Goal: Task Accomplishment & Management: Use online tool/utility

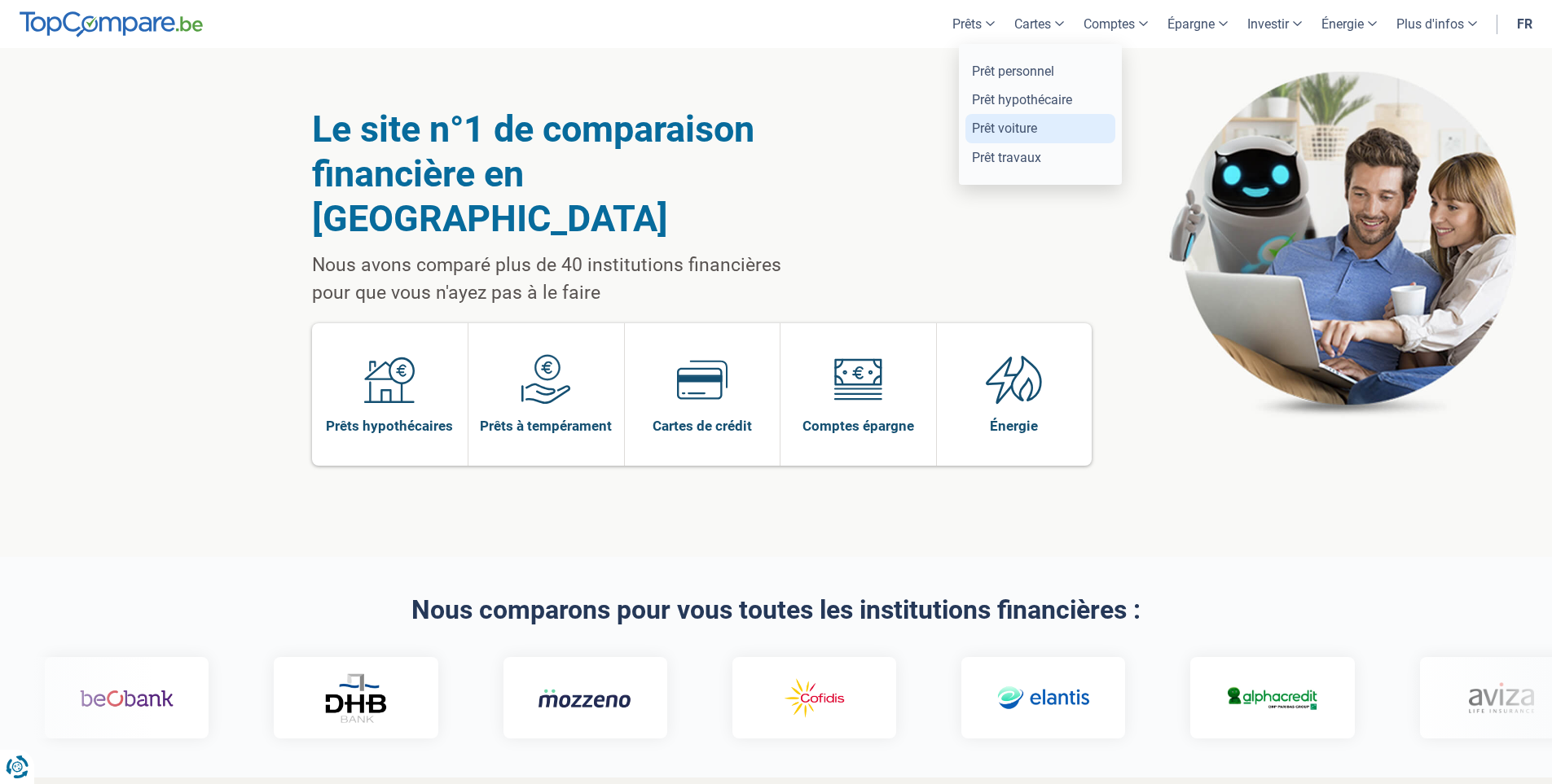
click at [1007, 124] on link "Prêt voiture" at bounding box center [1040, 128] width 150 height 28
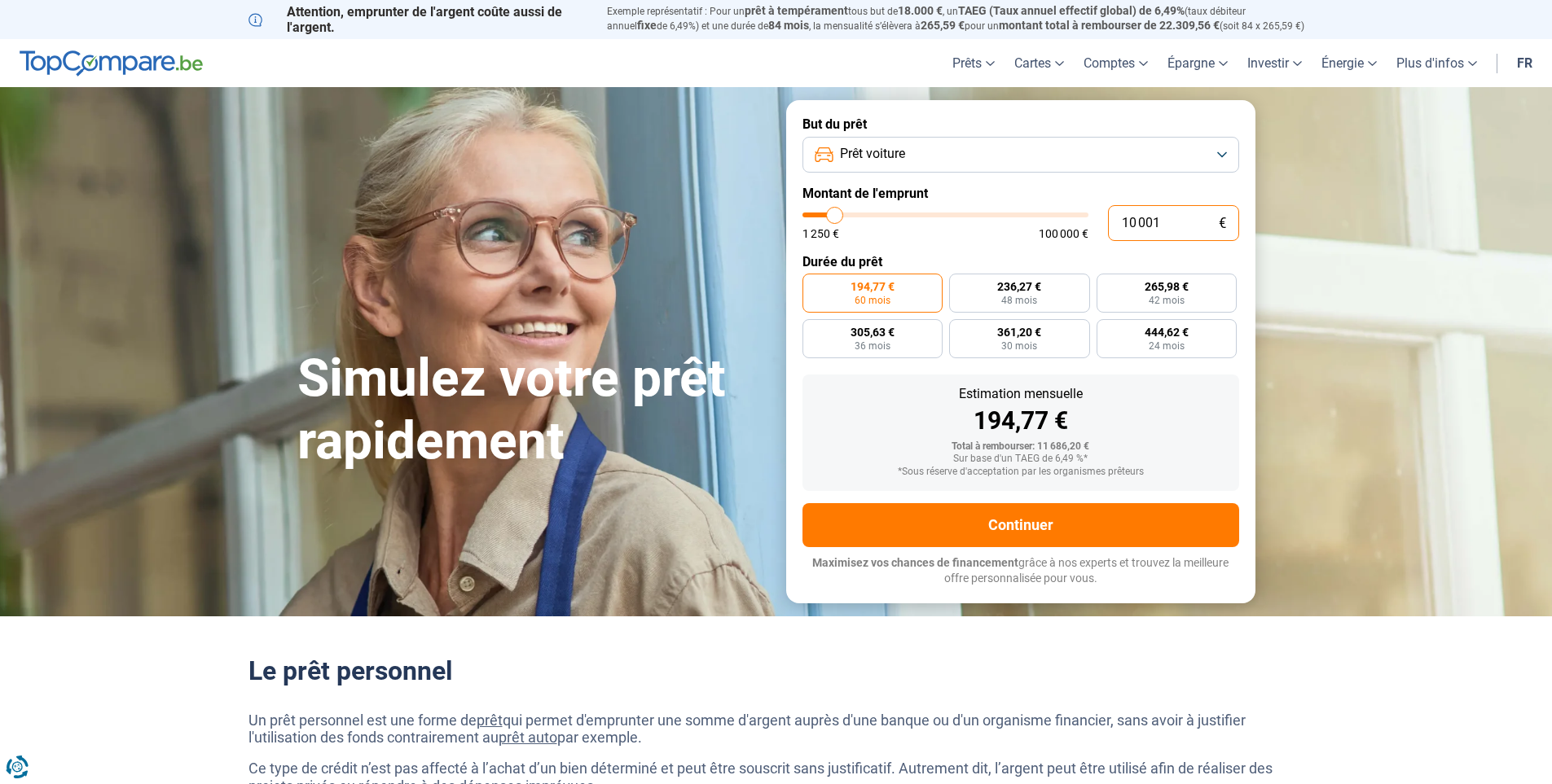
drag, startPoint x: 1163, startPoint y: 223, endPoint x: 1107, endPoint y: 226, distance: 56.1
click at [1107, 226] on input "10 001" at bounding box center [1173, 223] width 131 height 36
type input "10 250"
type input "10250"
type input "11 000"
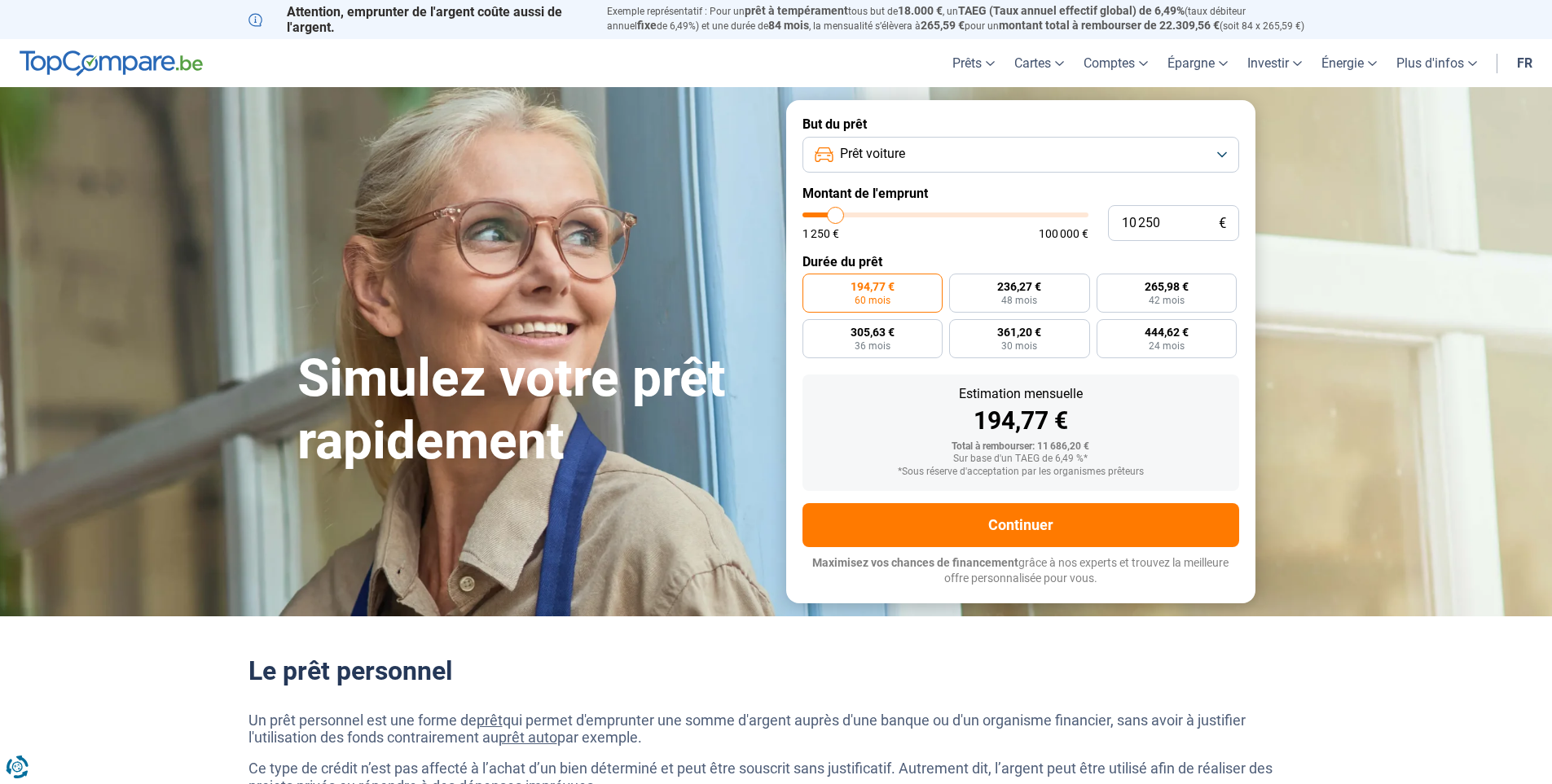
type input "11000"
type input "11 250"
type input "11250"
type input "11 500"
type input "11500"
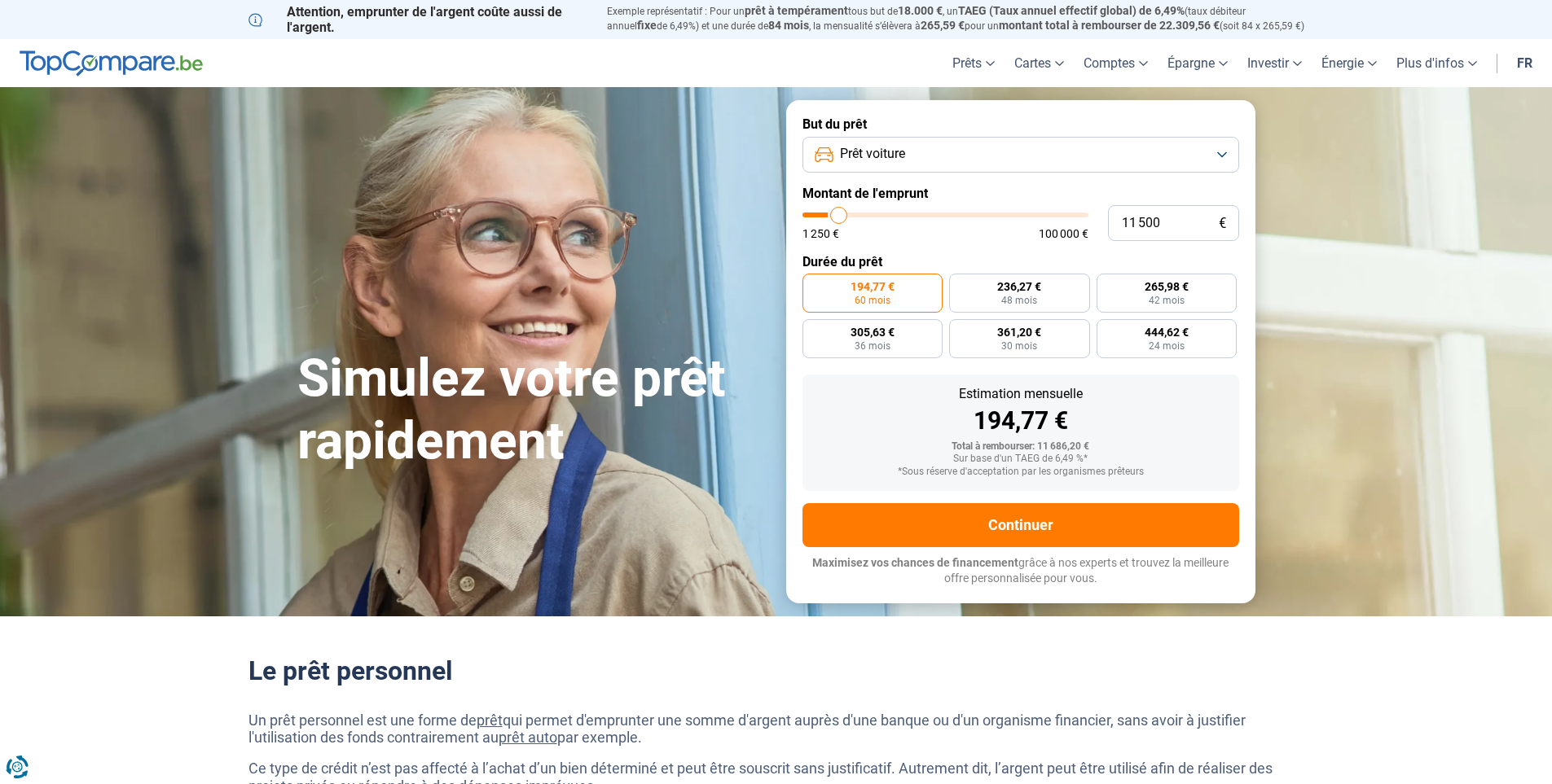
type input "12 000"
type input "12000"
type input "12 500"
type input "12500"
type input "12 750"
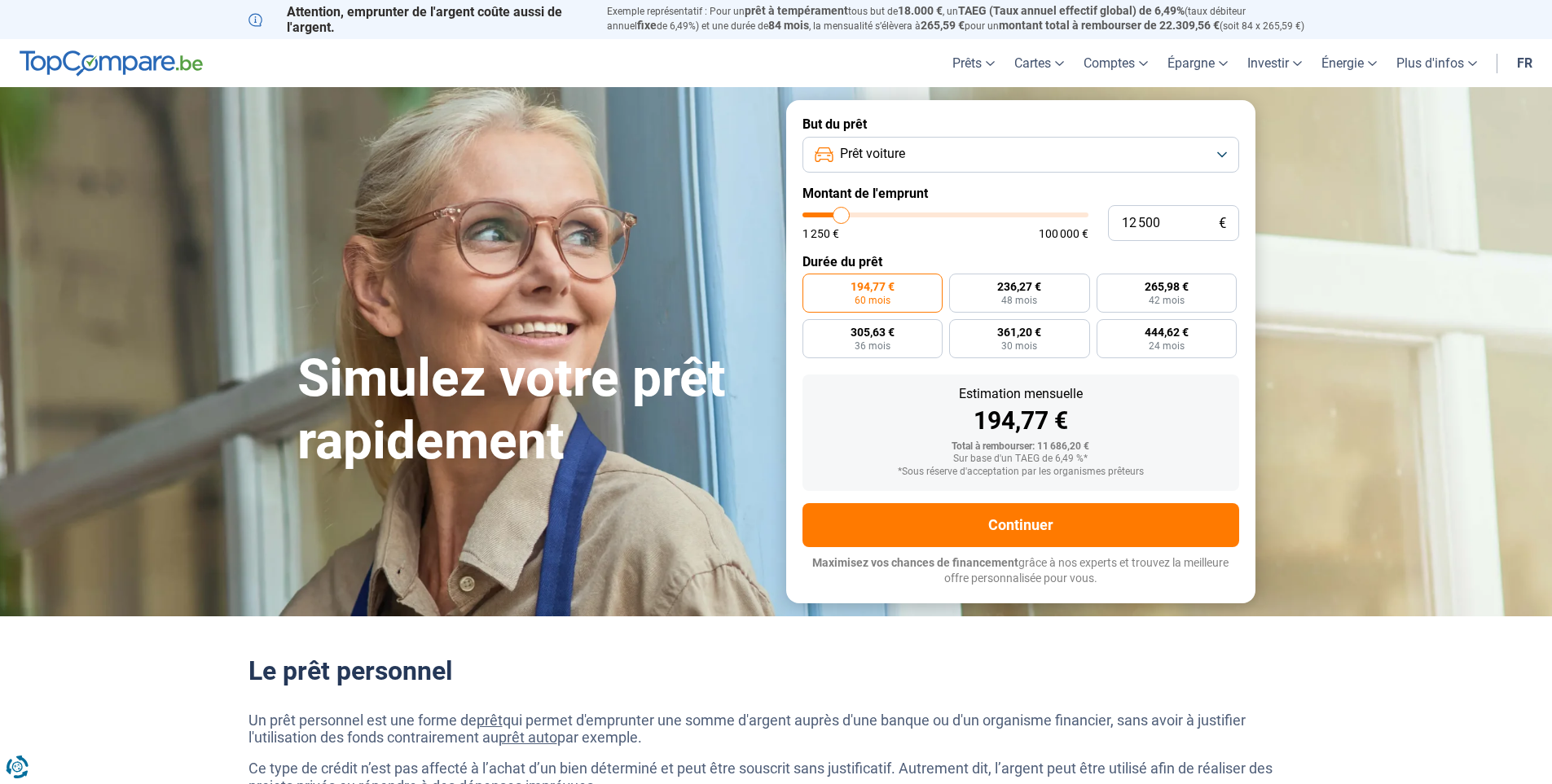
type input "12750"
type input "13 000"
type input "13000"
type input "13 250"
type input "13250"
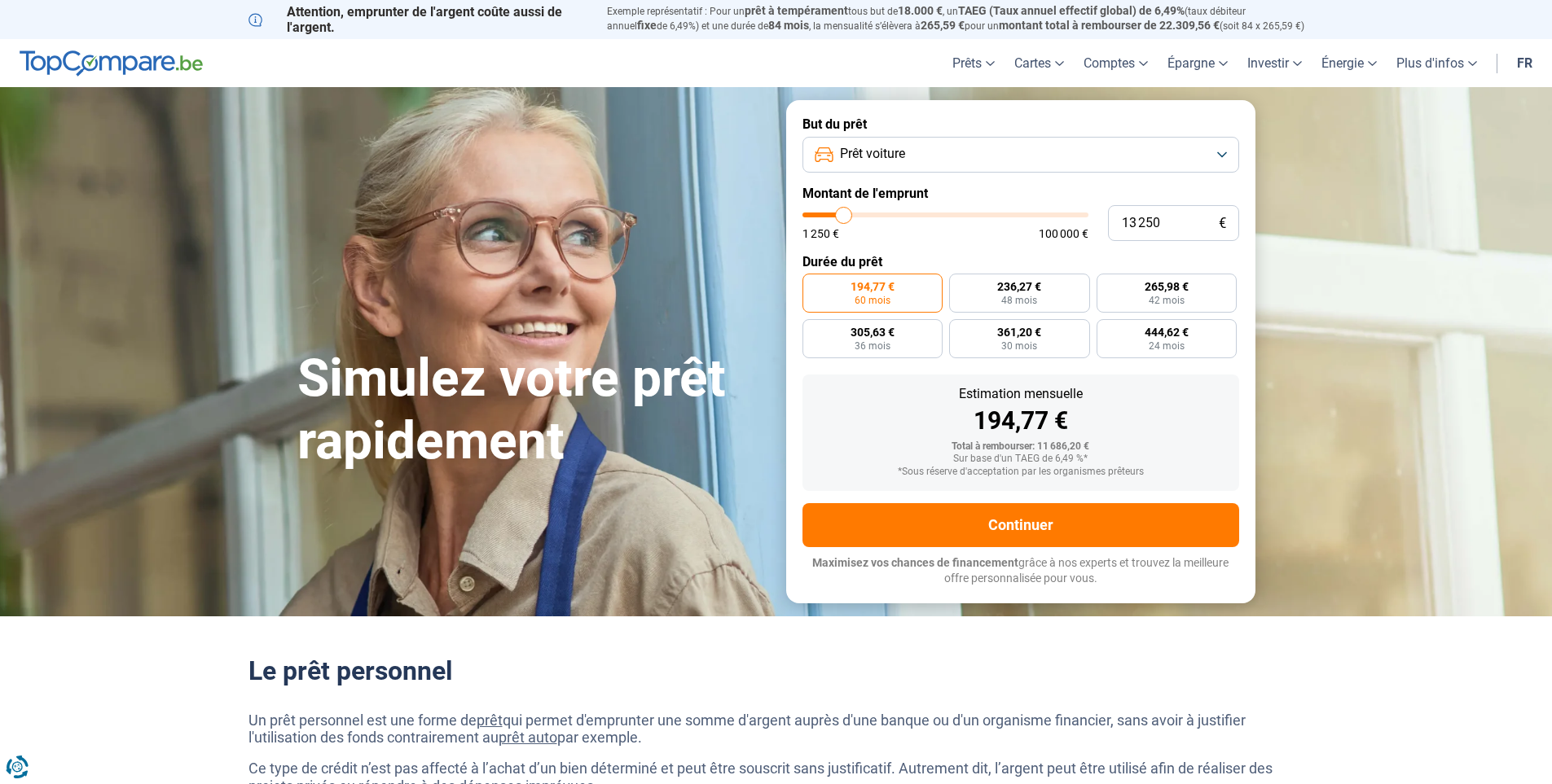
type input "13 500"
type input "13500"
type input "14 000"
type input "14000"
type input "14 250"
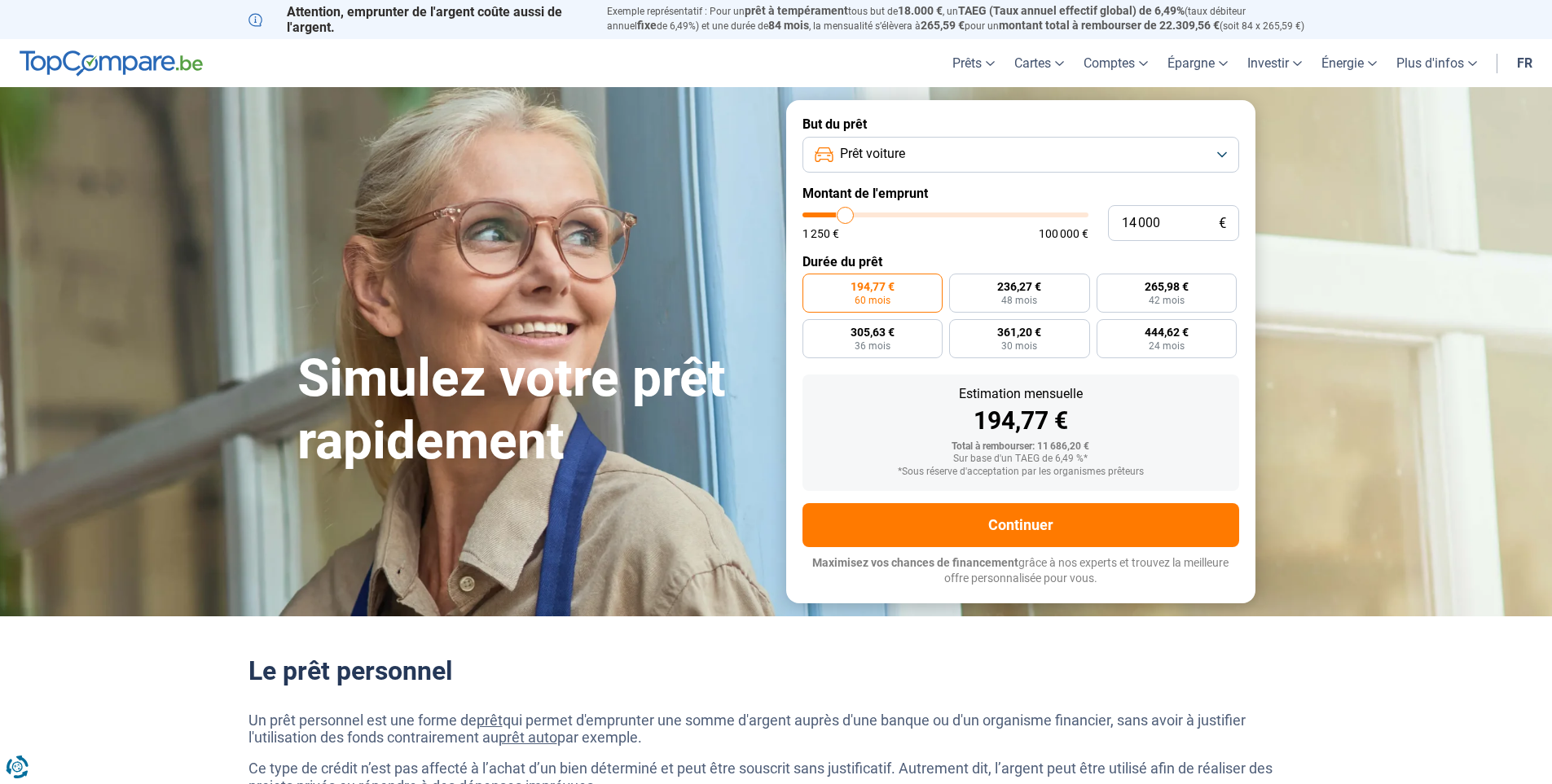
type input "14250"
type input "14 500"
type input "14500"
type input "14 750"
type input "14750"
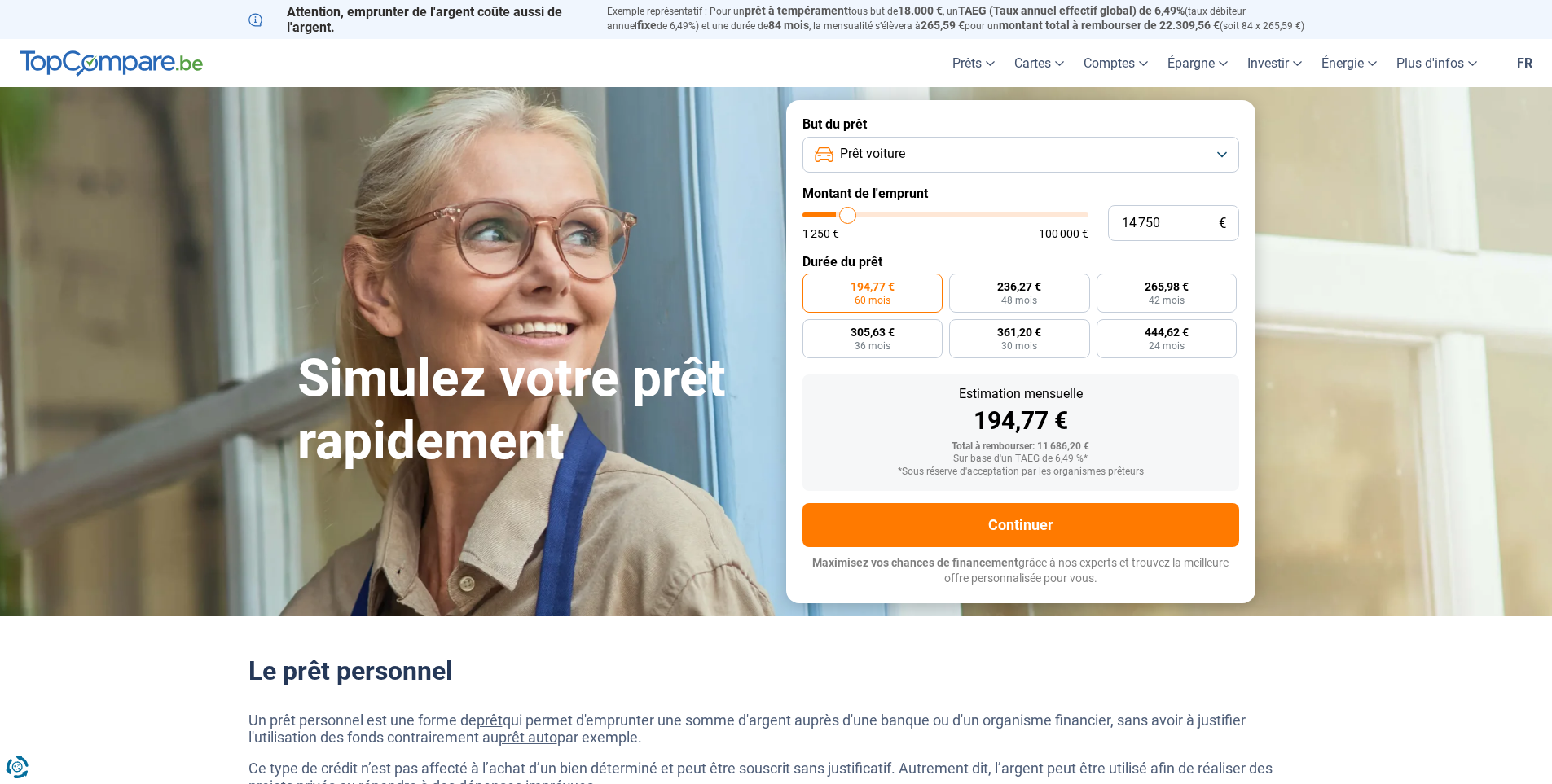
type input "15 000"
type input "15000"
type input "15 750"
type input "15750"
type input "16 250"
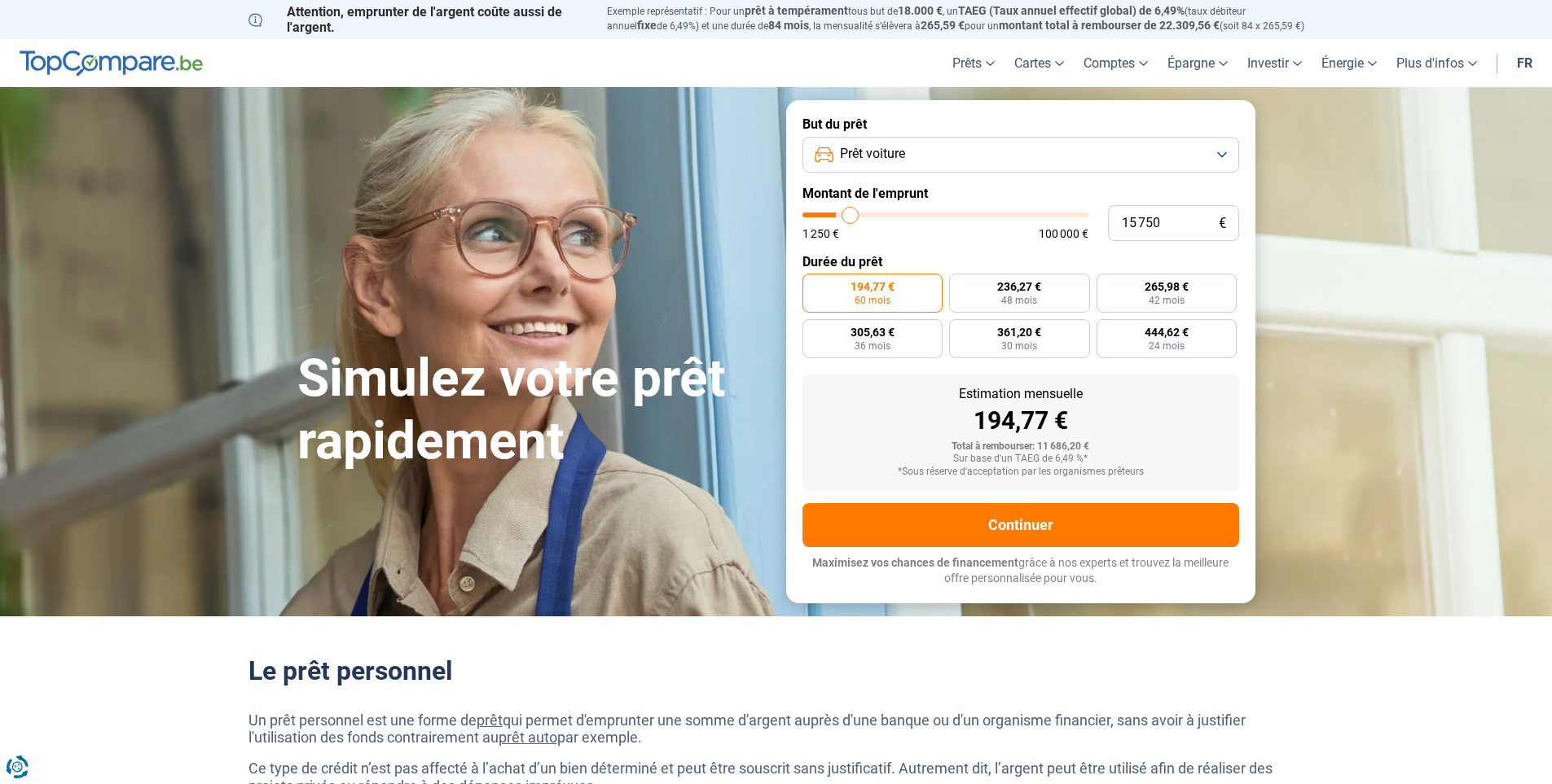
type input "16250"
type input "17 000"
type input "17000"
type input "17 250"
type input "17250"
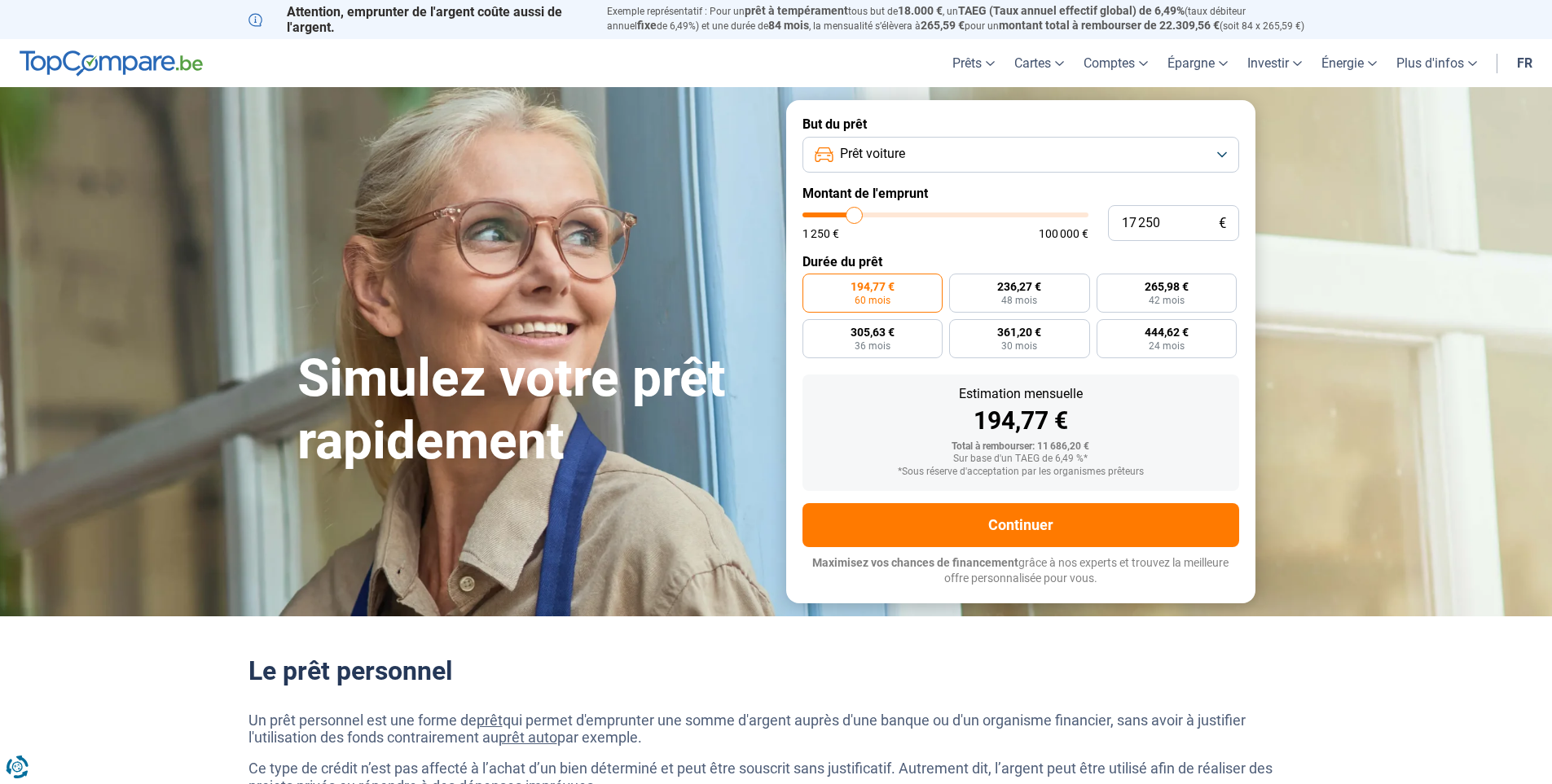
type input "17 500"
type input "17500"
type input "17 750"
type input "17750"
type input "18 000"
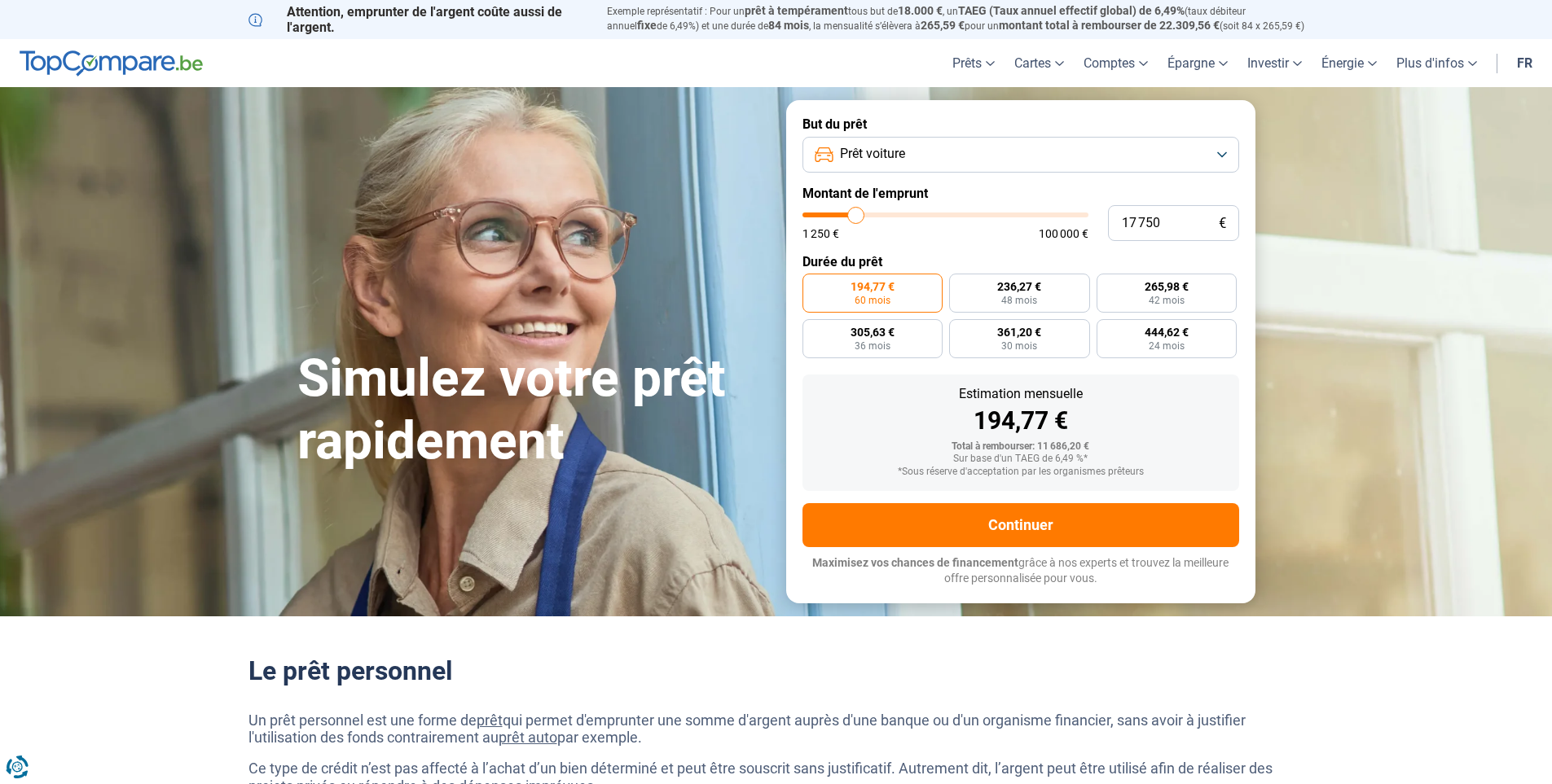
type input "18000"
type input "18 500"
type input "18500"
type input "18 750"
type input "18750"
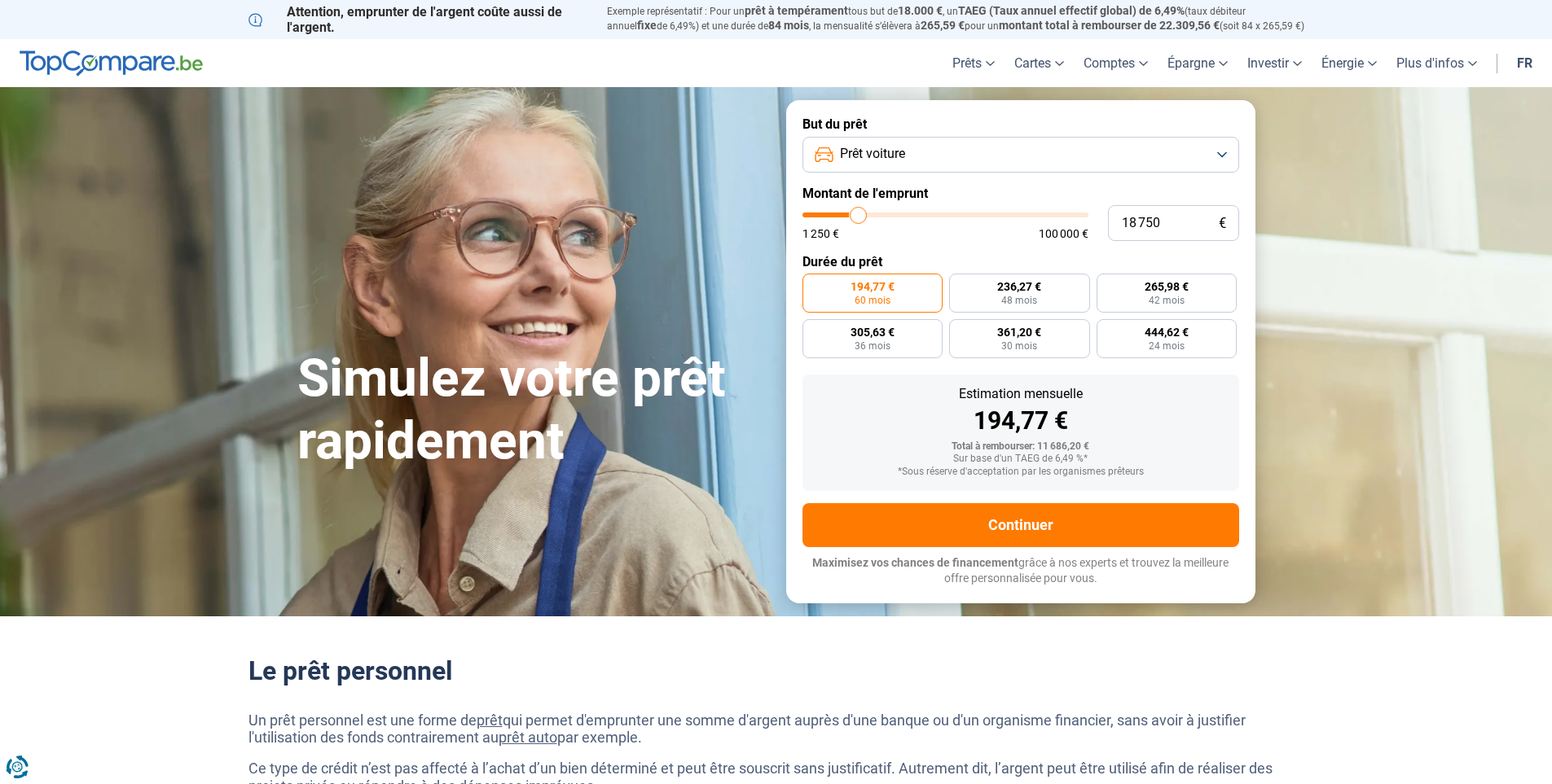
type input "19 000"
type input "19000"
type input "19 250"
type input "19250"
type input "19 750"
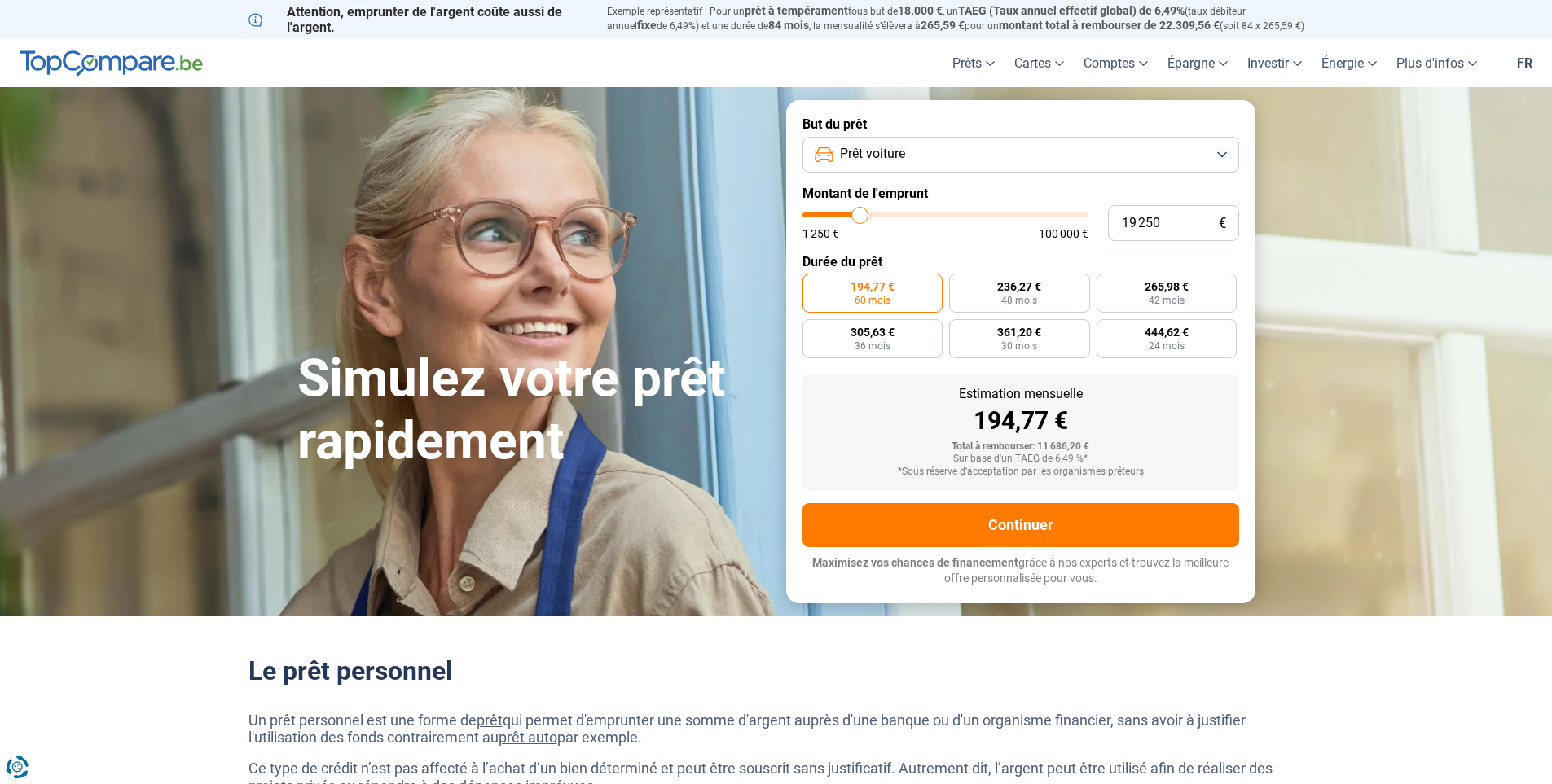
type input "19750"
type input "20 000"
type input "20000"
type input "20 500"
type input "20500"
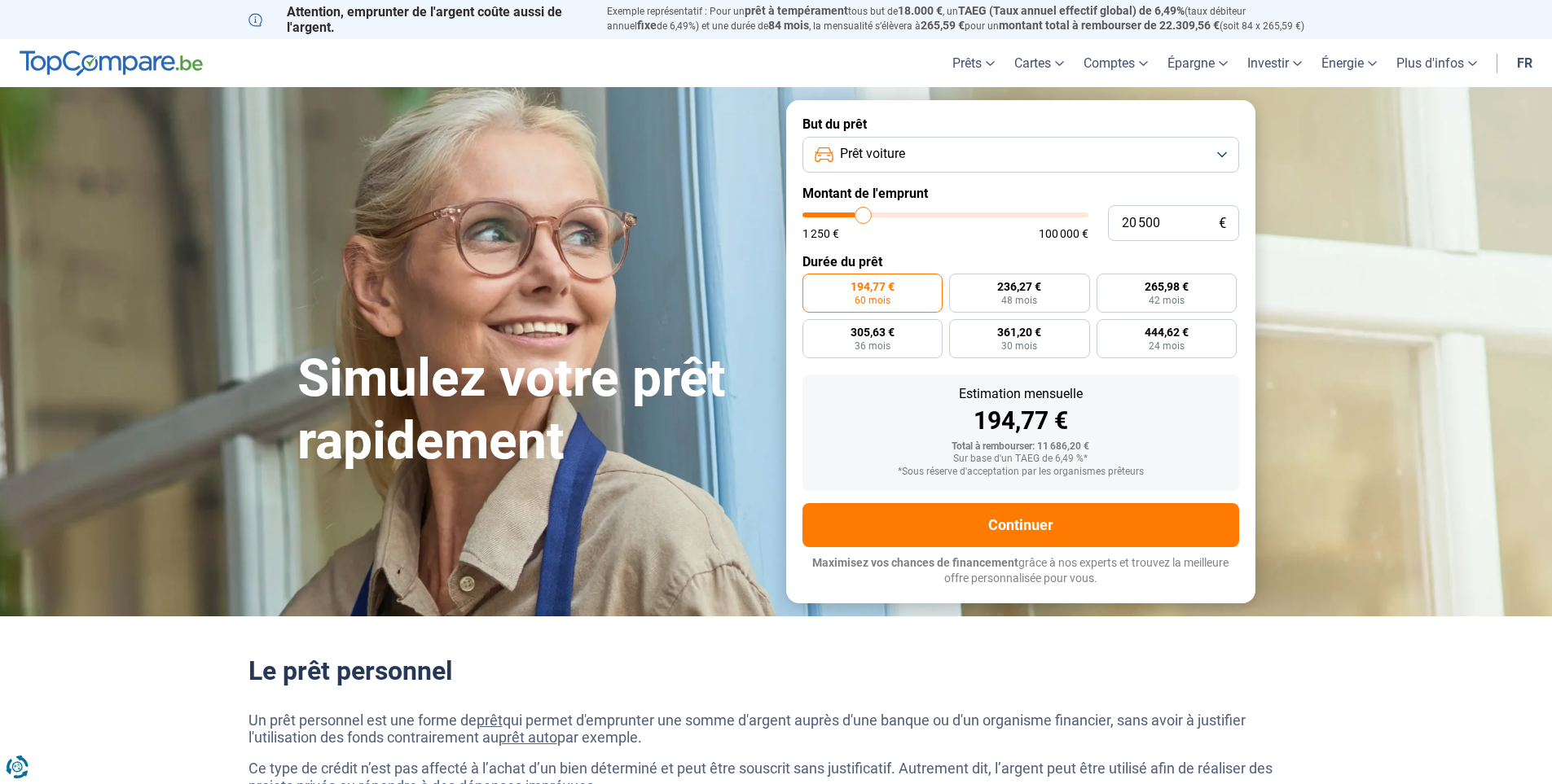
type input "20 750"
type input "20750"
type input "21 250"
type input "21250"
type input "21 500"
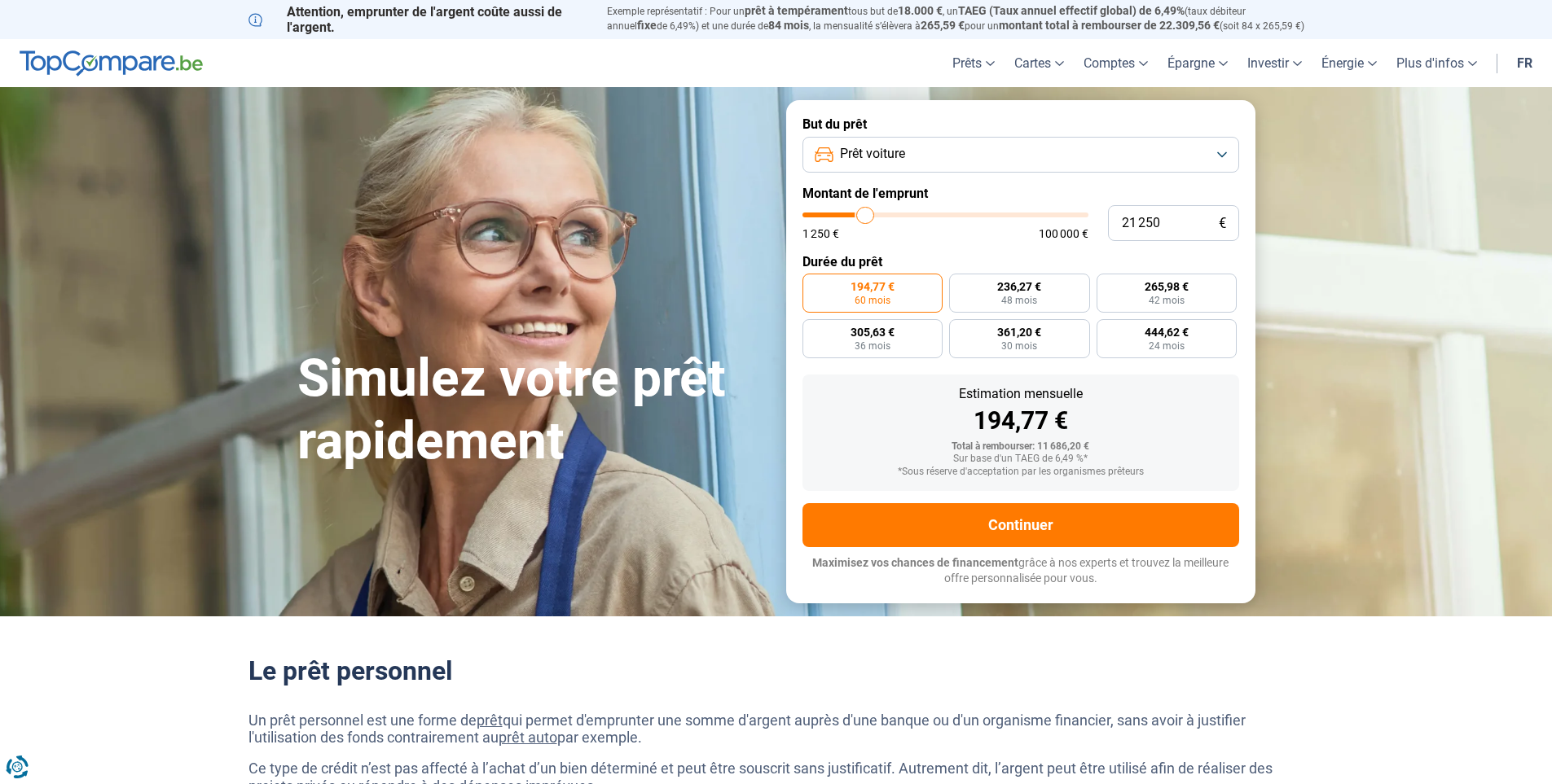
type input "21500"
type input "21 750"
type input "21750"
type input "22 250"
type input "22250"
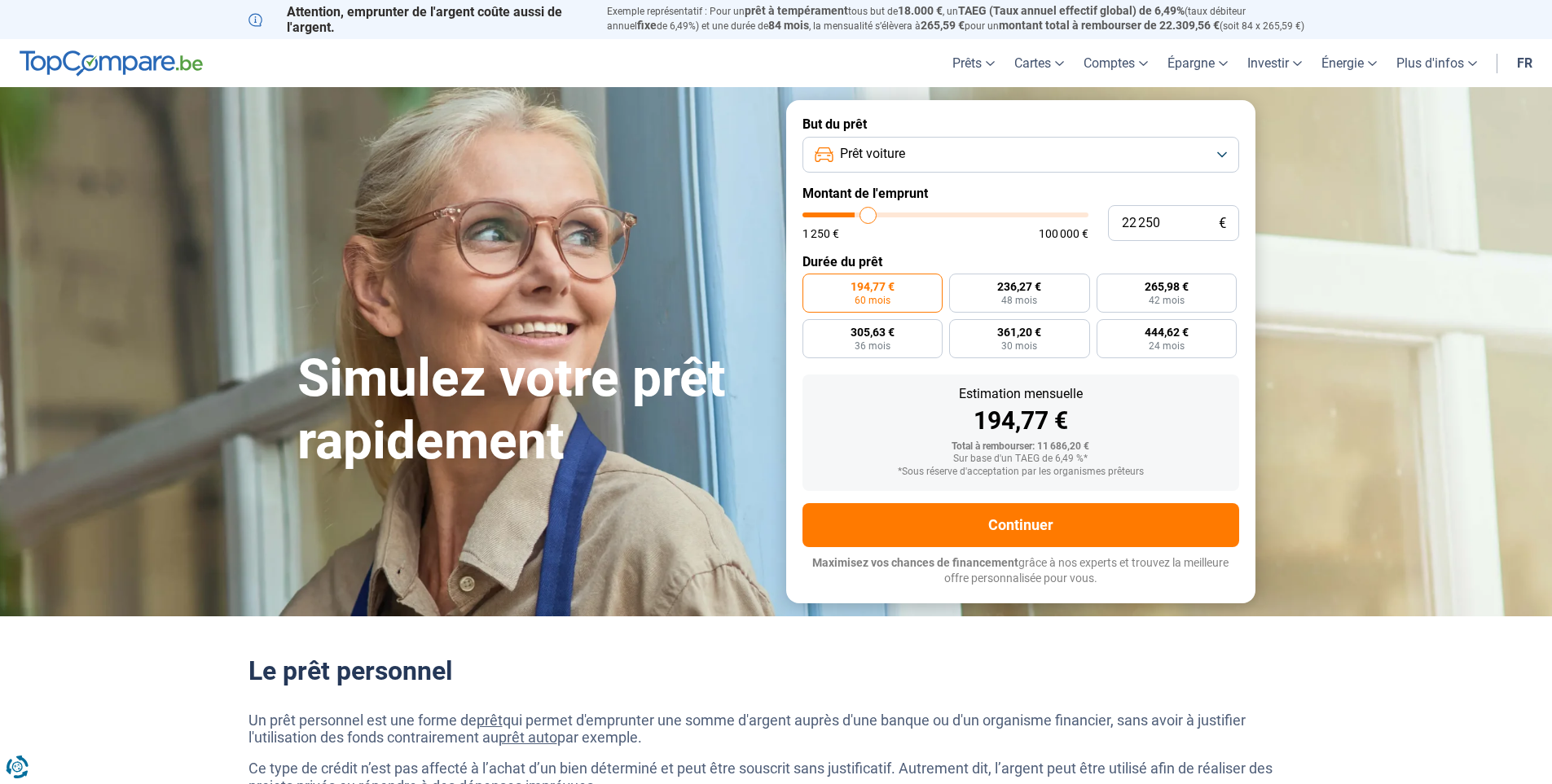
type input "22 750"
type input "22750"
type input "23 500"
type input "23500"
type input "23 750"
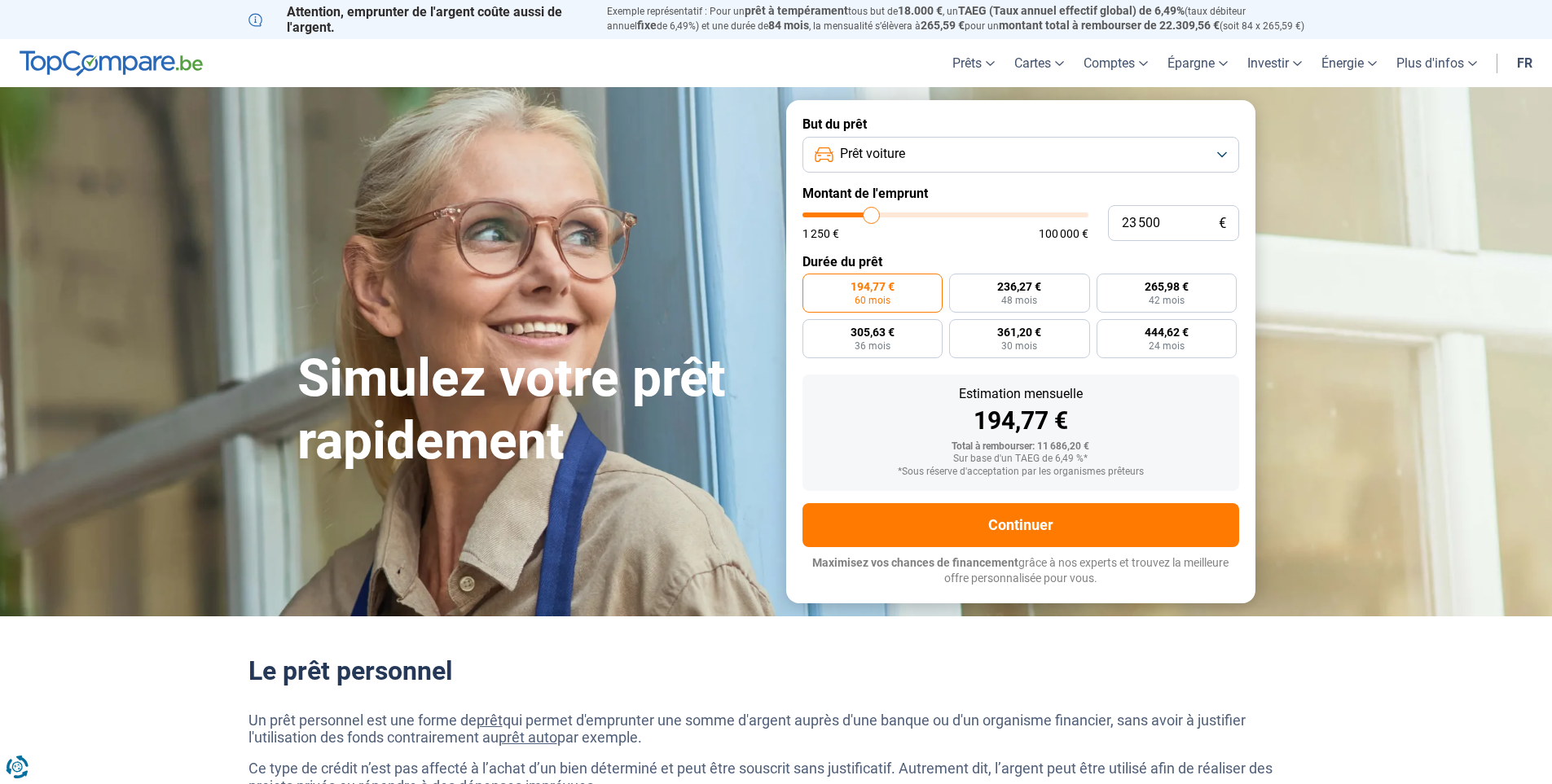
type input "23750"
type input "24 250"
type input "24250"
type input "24 500"
drag, startPoint x: 833, startPoint y: 216, endPoint x: 874, endPoint y: 216, distance: 41.0
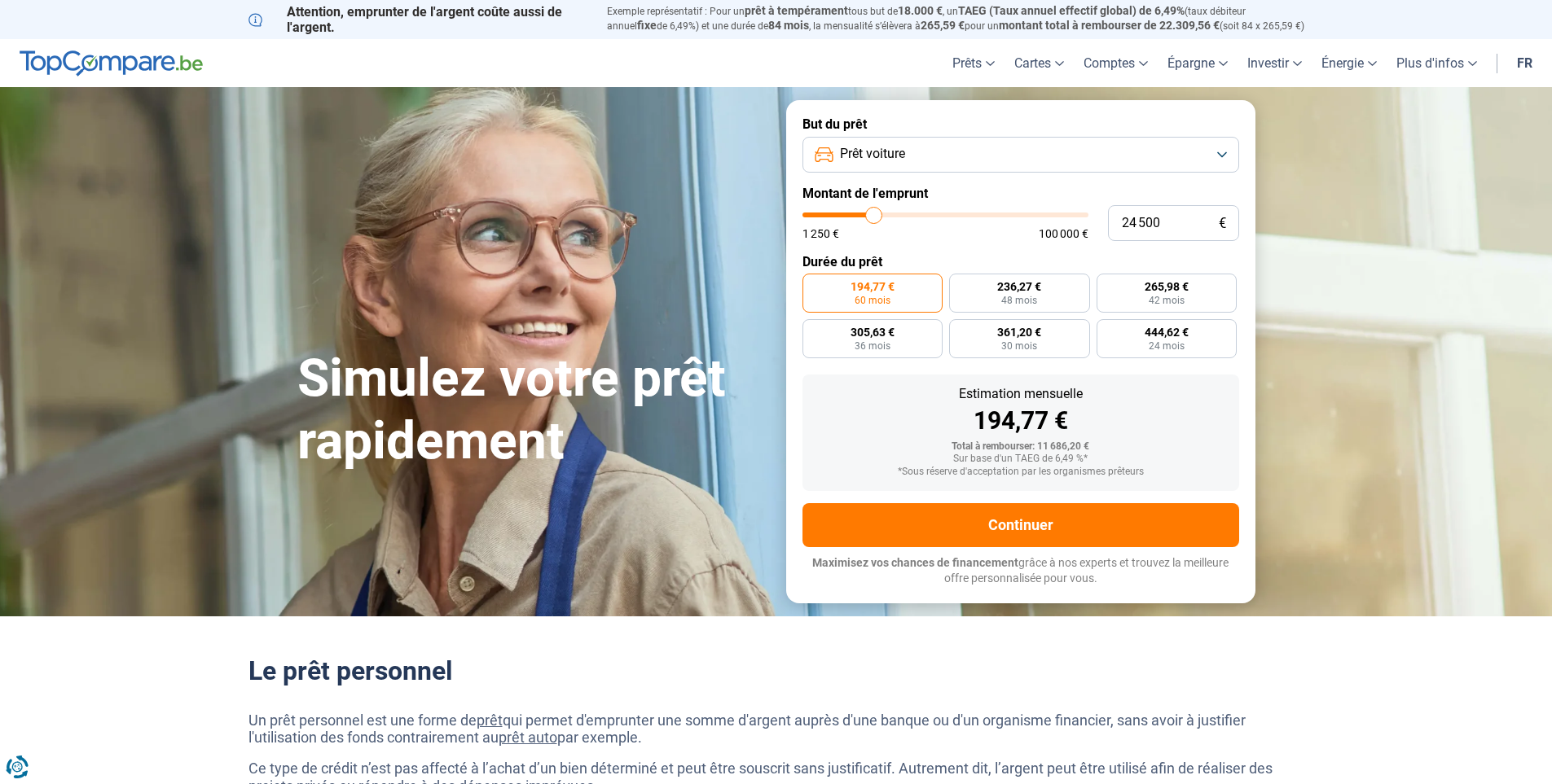
type input "24500"
click at [874, 216] on input "range" at bounding box center [944, 214] width 286 height 5
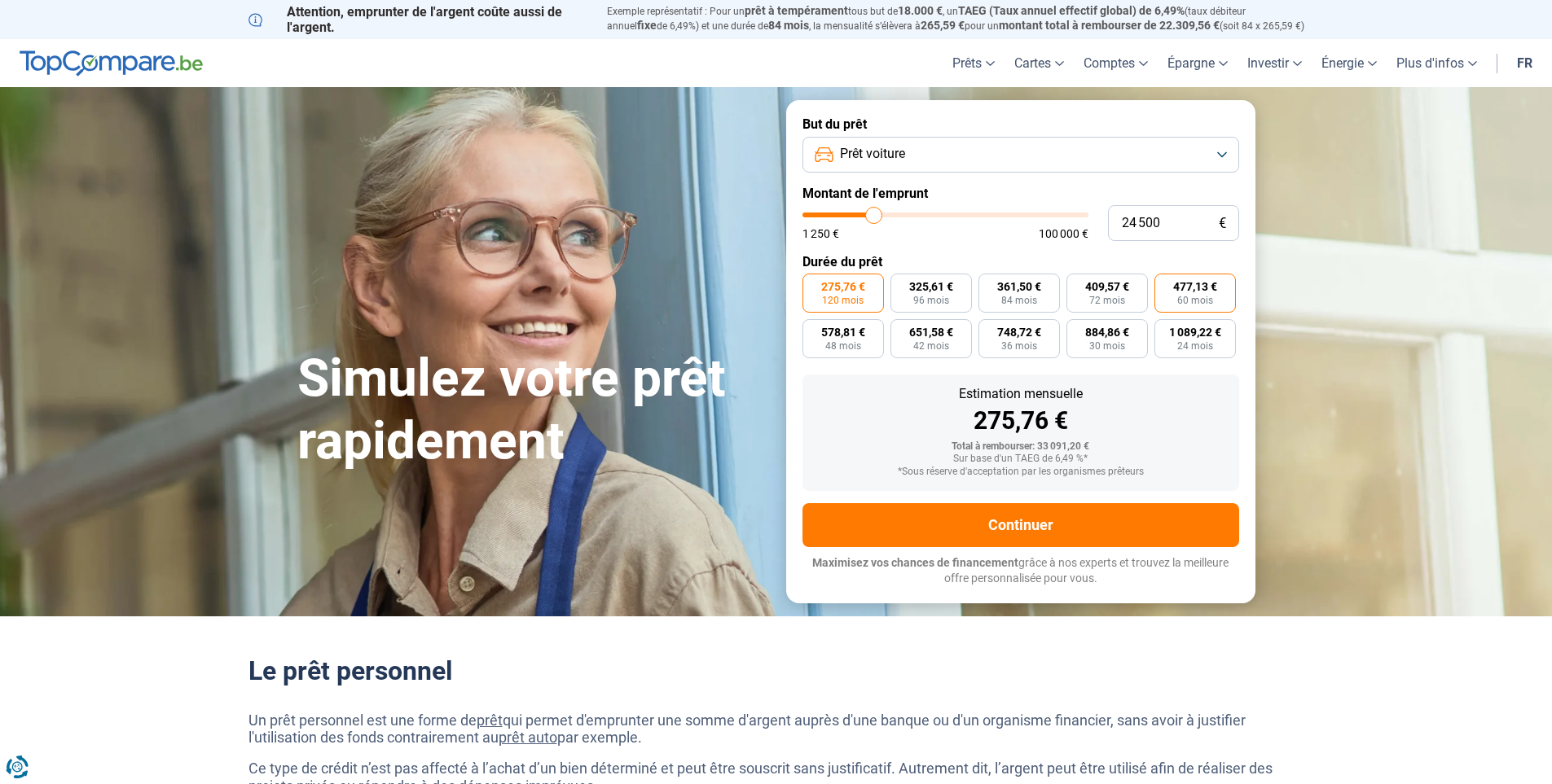
click at [1182, 298] on span "60 mois" at bounding box center [1194, 300] width 36 height 9
click at [1164, 284] on input "477,13 € 60 mois" at bounding box center [1159, 278] width 10 height 10
radio input "true"
type input "23 000"
type input "23000"
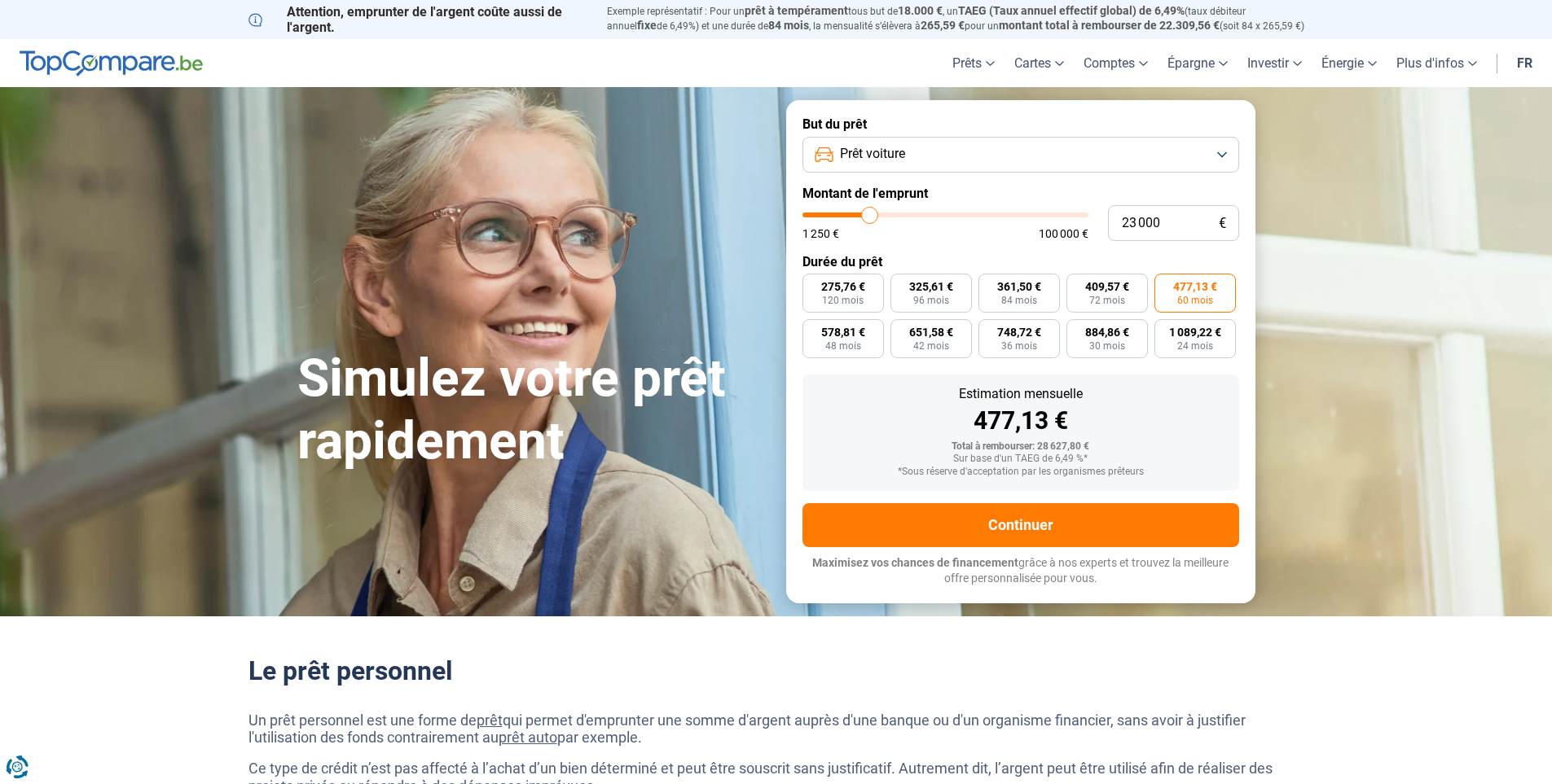
type input "22 750"
type input "22750"
type input "22 250"
type input "22250"
type input "22 000"
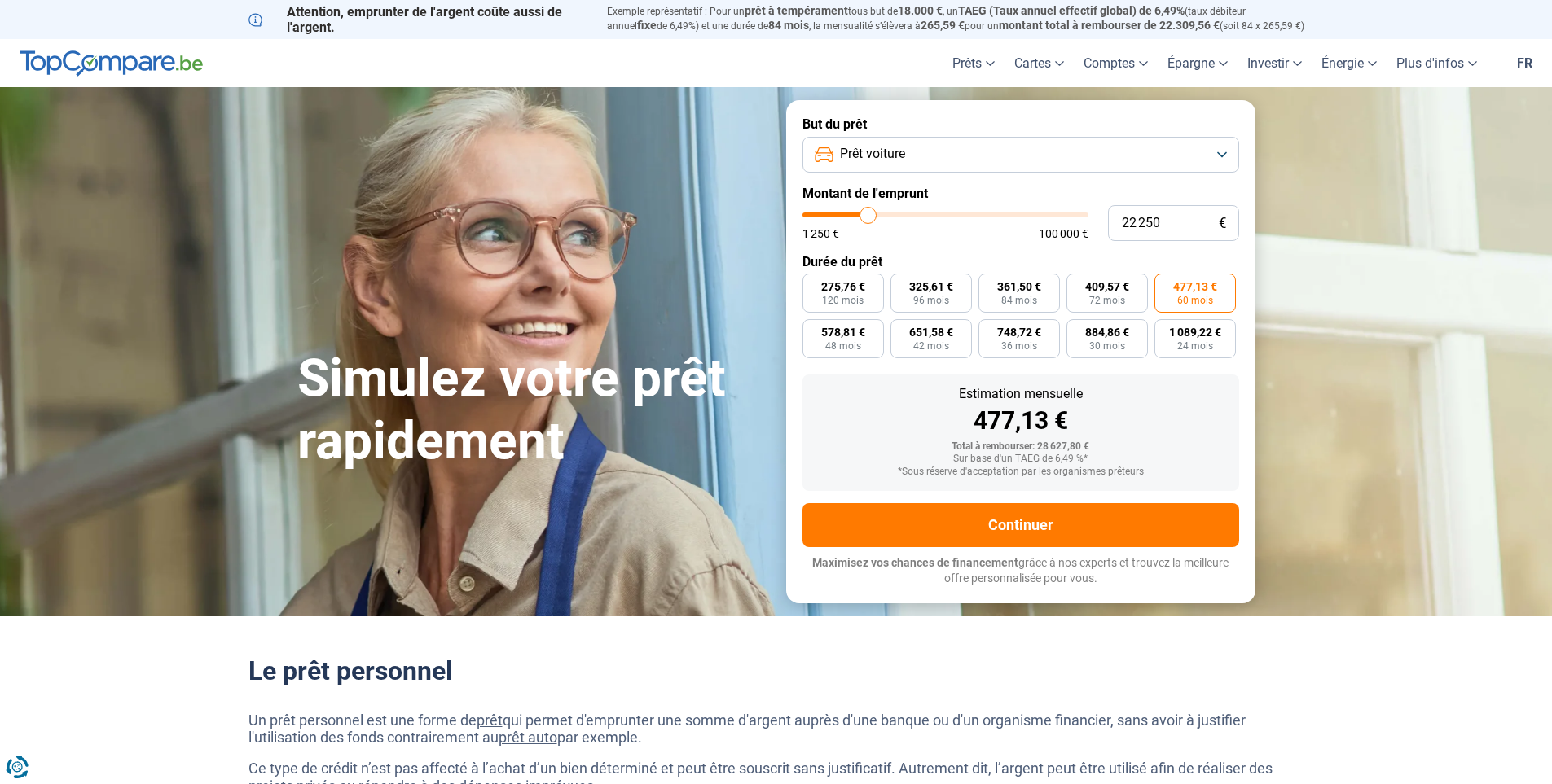
type input "22000"
type input "21 750"
type input "21750"
type input "21 500"
type input "21500"
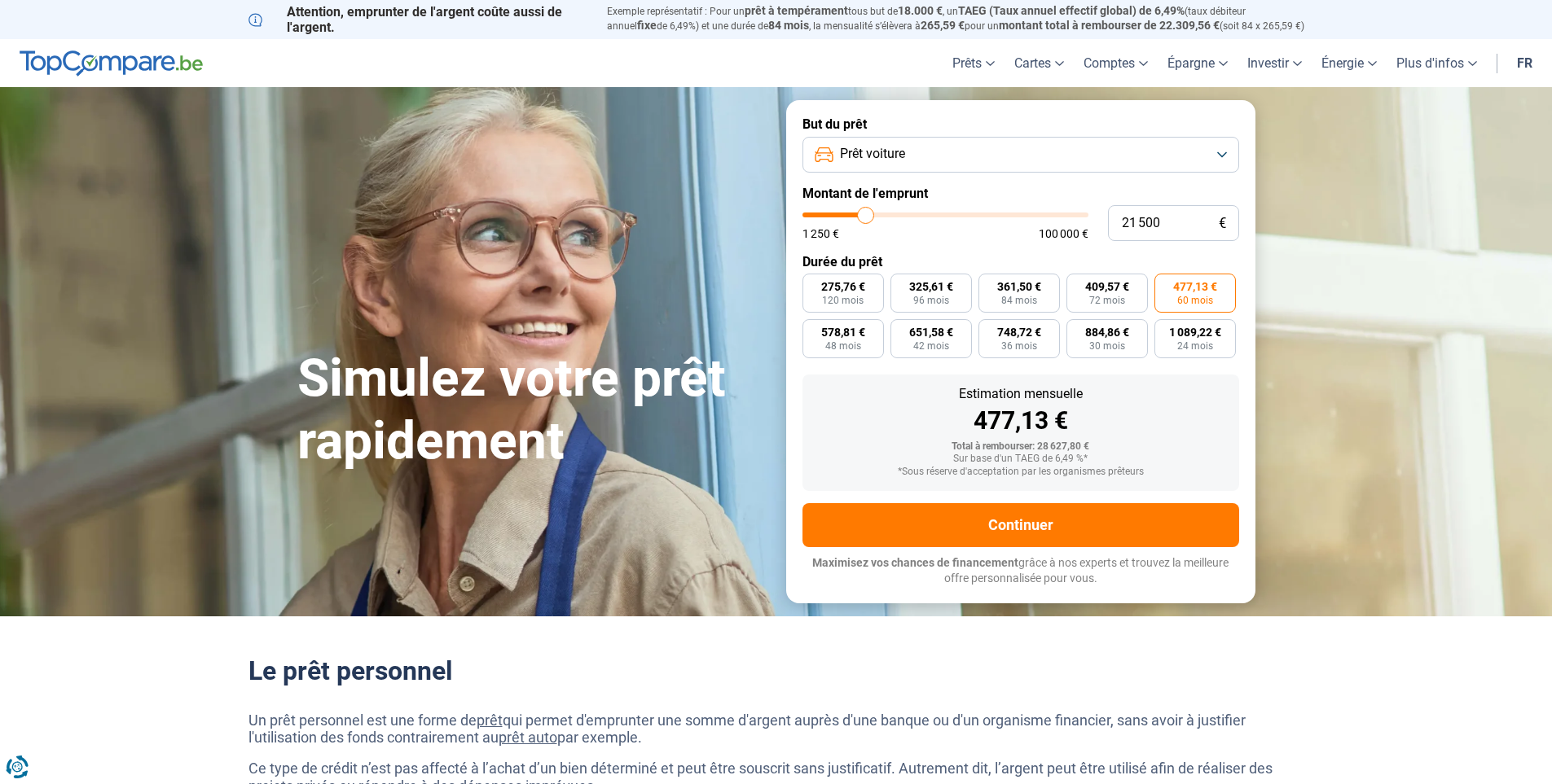
type input "21 250"
type input "21250"
type input "20 750"
type input "20750"
click at [864, 216] on input "range" at bounding box center [944, 214] width 286 height 5
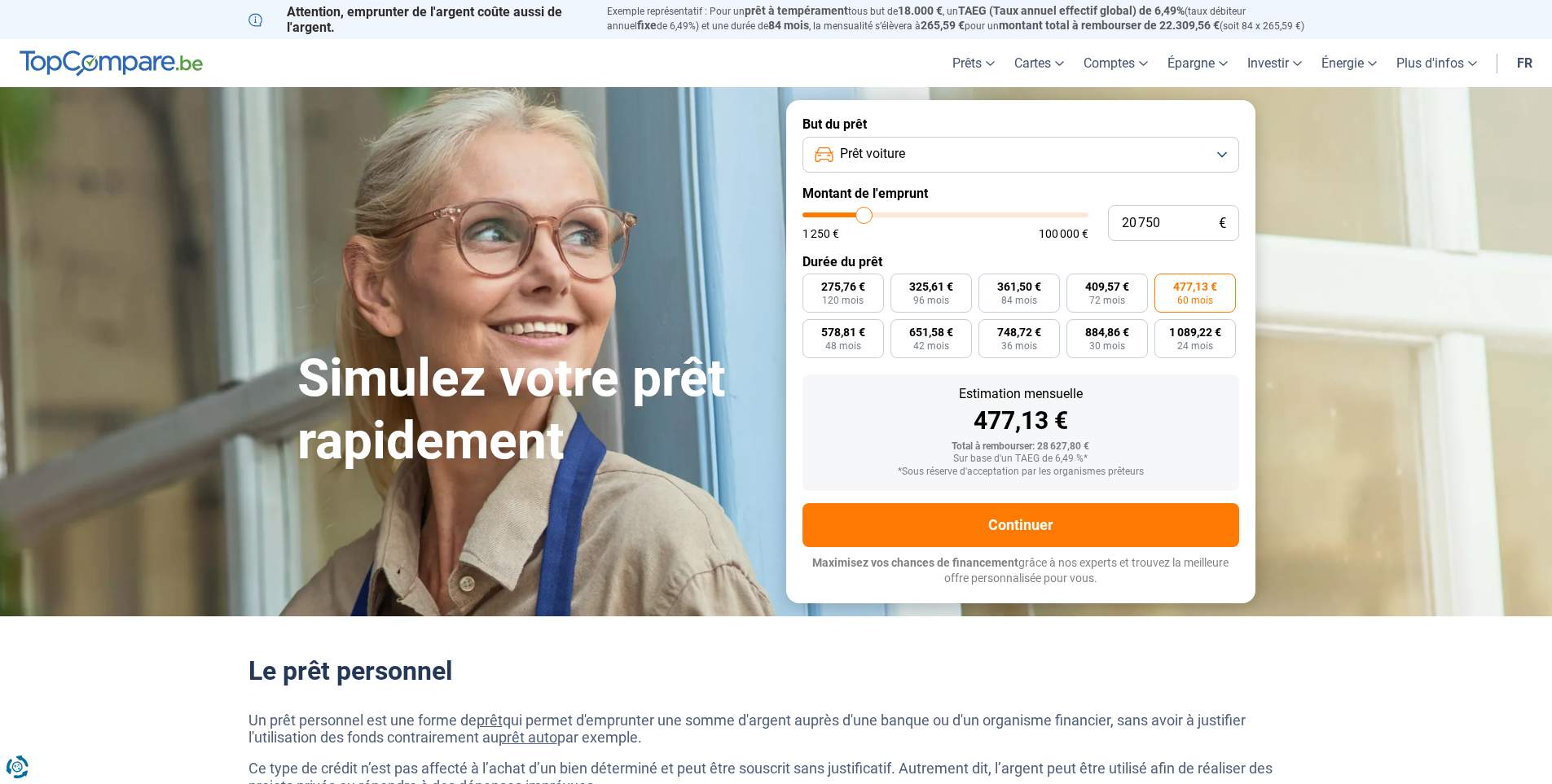
radio input "false"
radio input "true"
type input "22 250"
type input "22250"
type input "22 750"
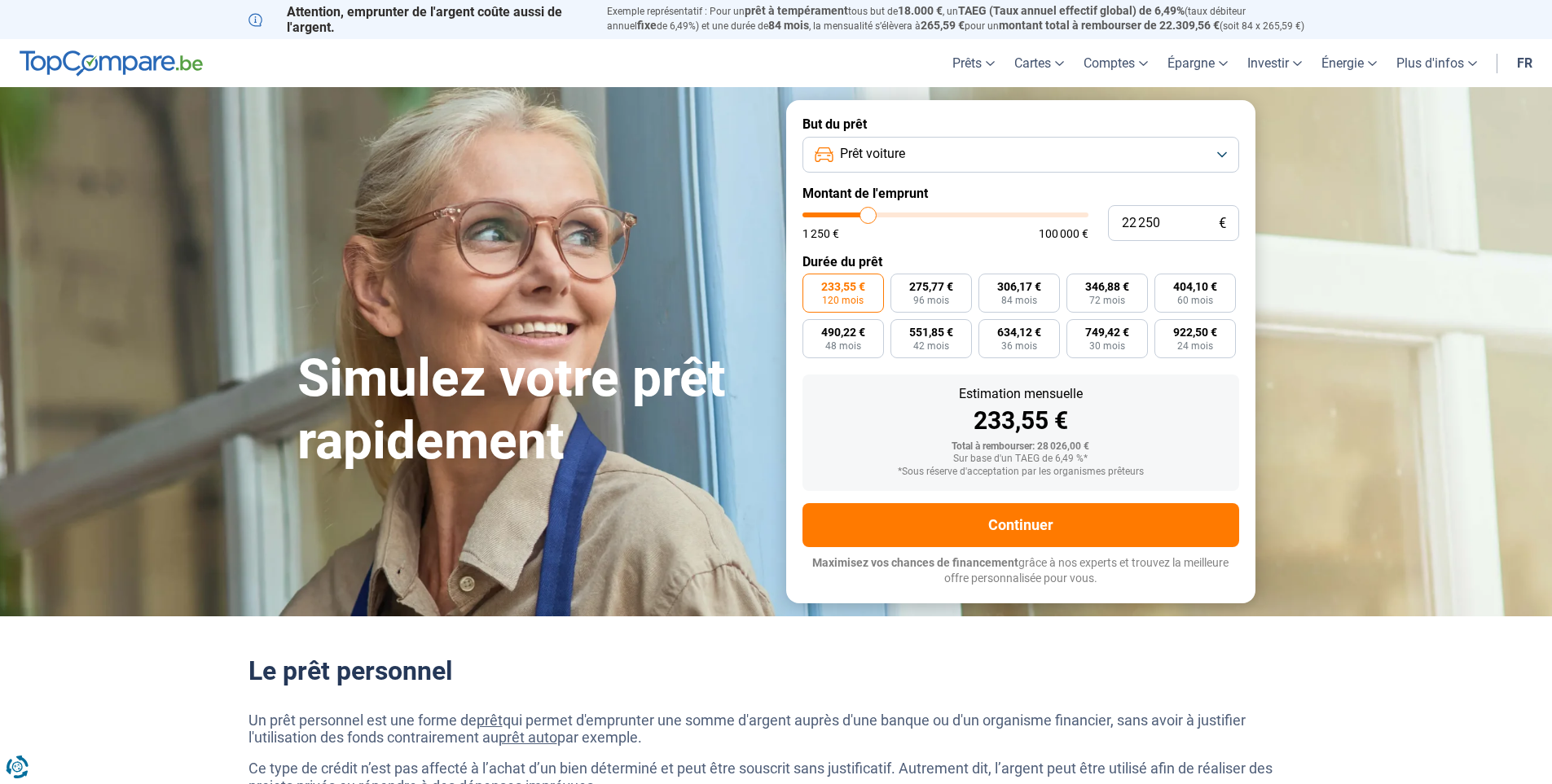
type input "22750"
type input "23 000"
type input "23000"
type input "22 750"
type input "22750"
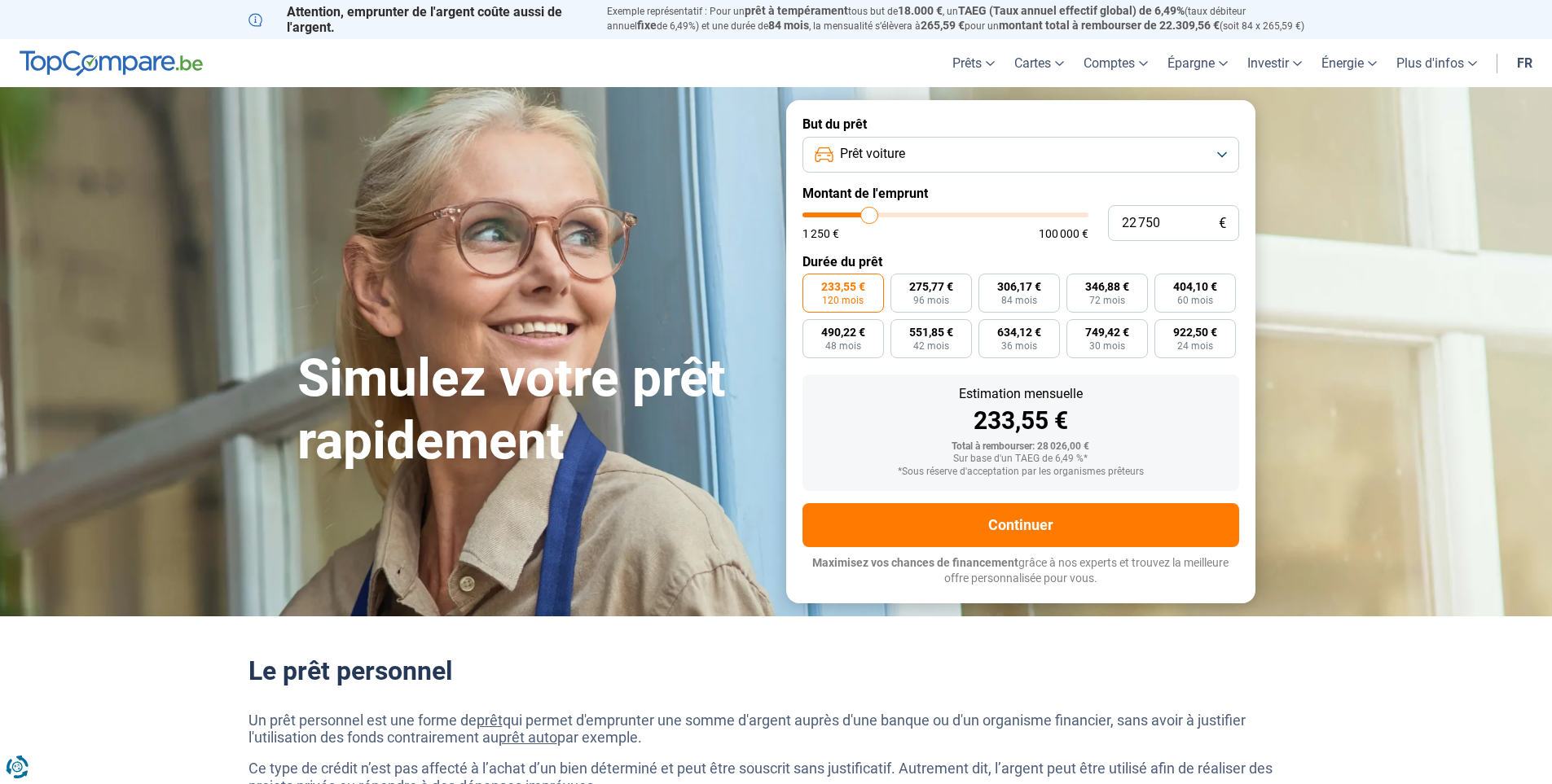
type input "22 250"
type input "22250"
type input "22 000"
type input "22000"
type input "21 750"
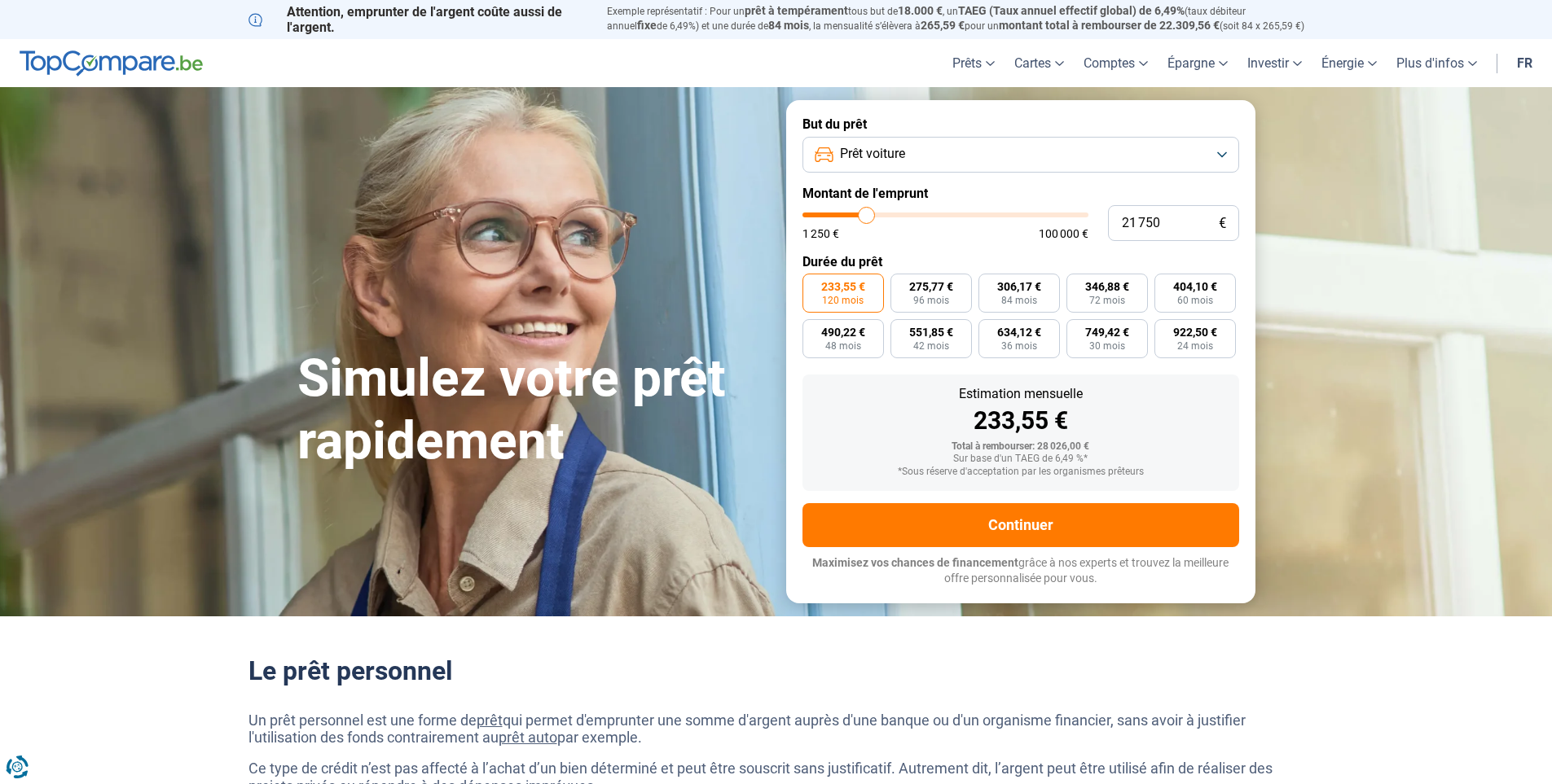
type input "21750"
click at [867, 216] on input "range" at bounding box center [944, 214] width 286 height 5
drag, startPoint x: 1164, startPoint y: 225, endPoint x: 1115, endPoint y: 225, distance: 49.0
click at [1115, 225] on input "21 750" at bounding box center [1173, 223] width 131 height 36
type input "2"
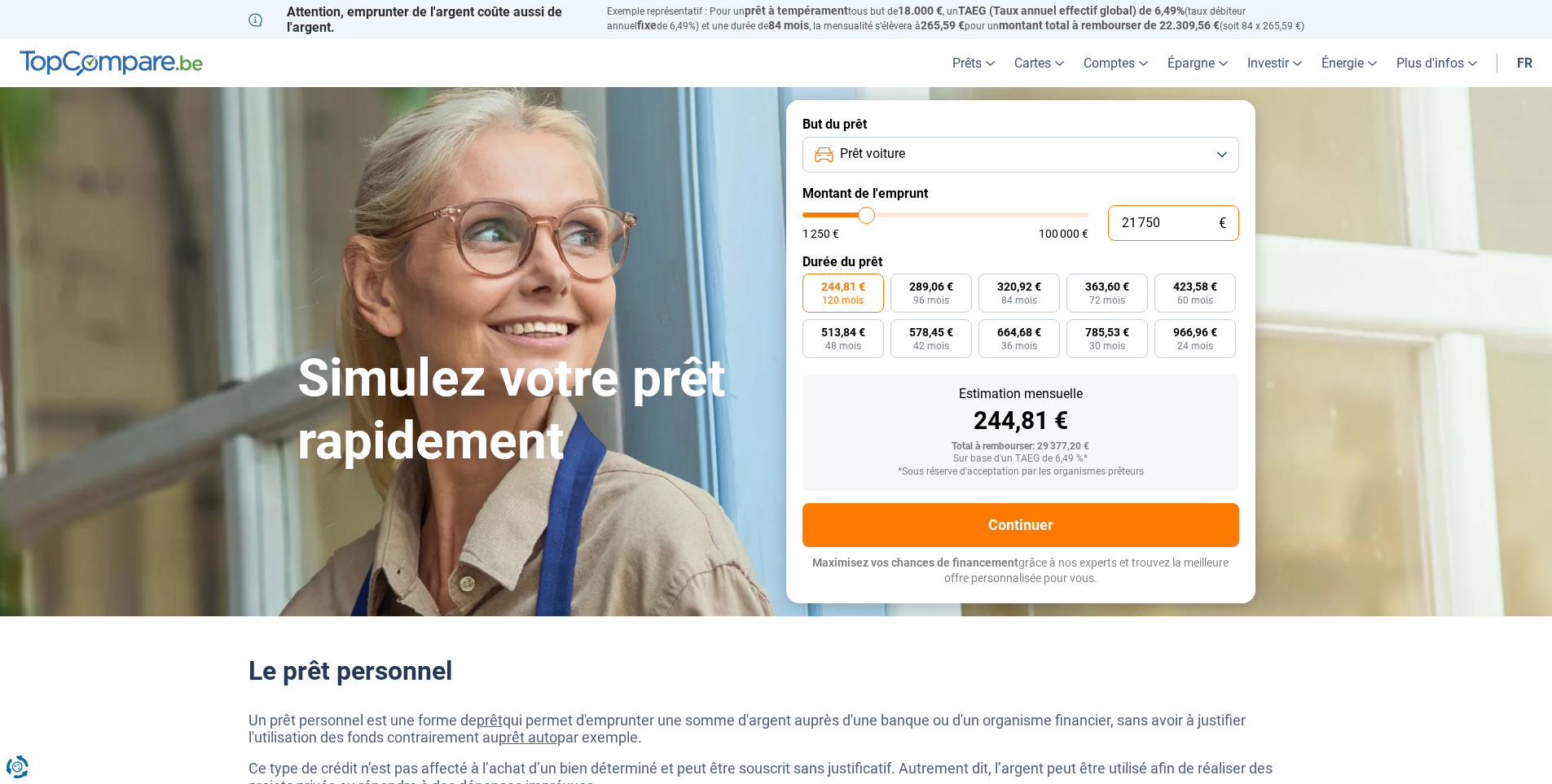
type input "1250"
type input "22"
type input "1250"
type input "220"
type input "1250"
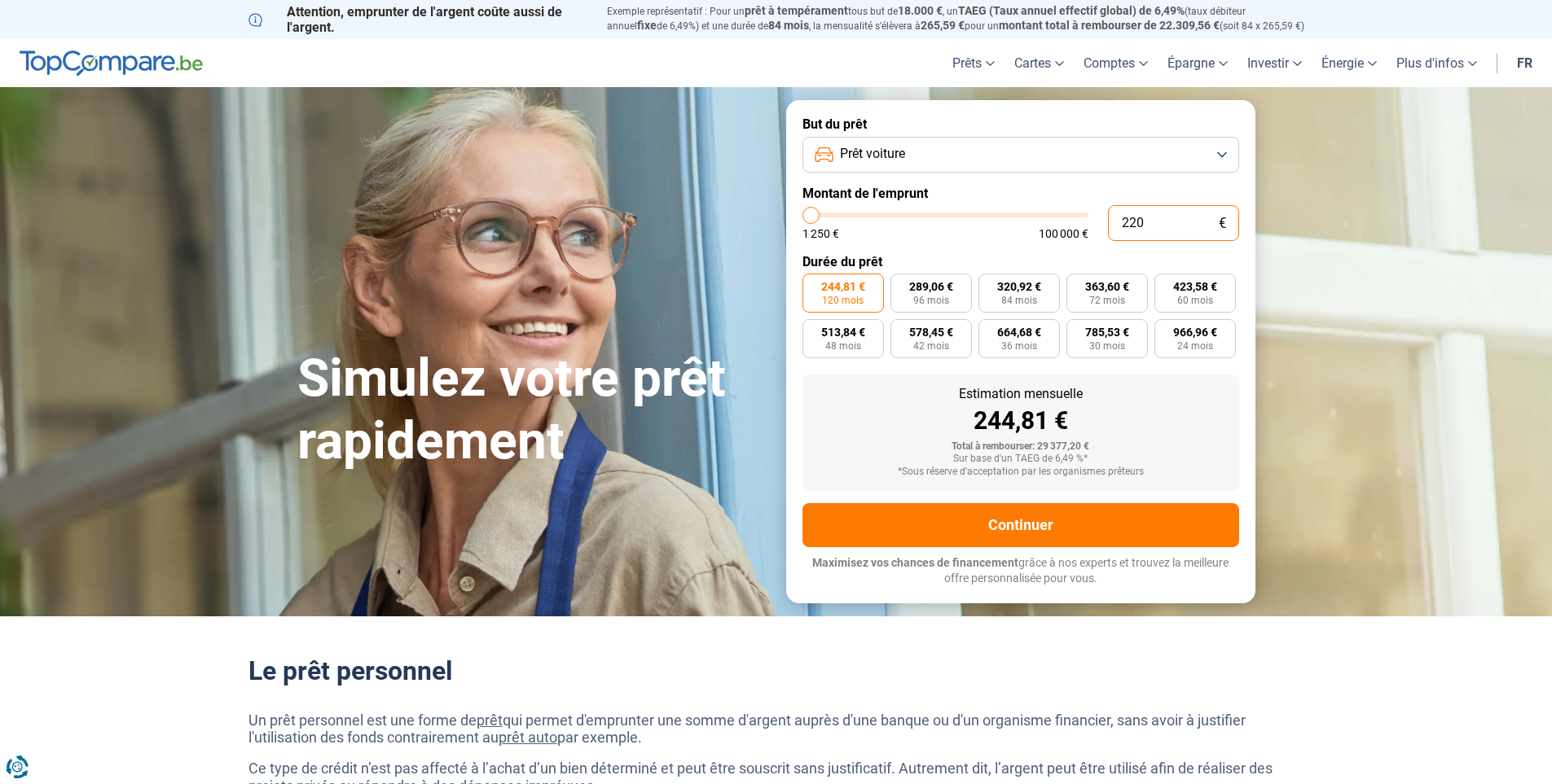
type input "2 200"
type input "2250"
type input "2 200"
type input "2250"
radio input "true"
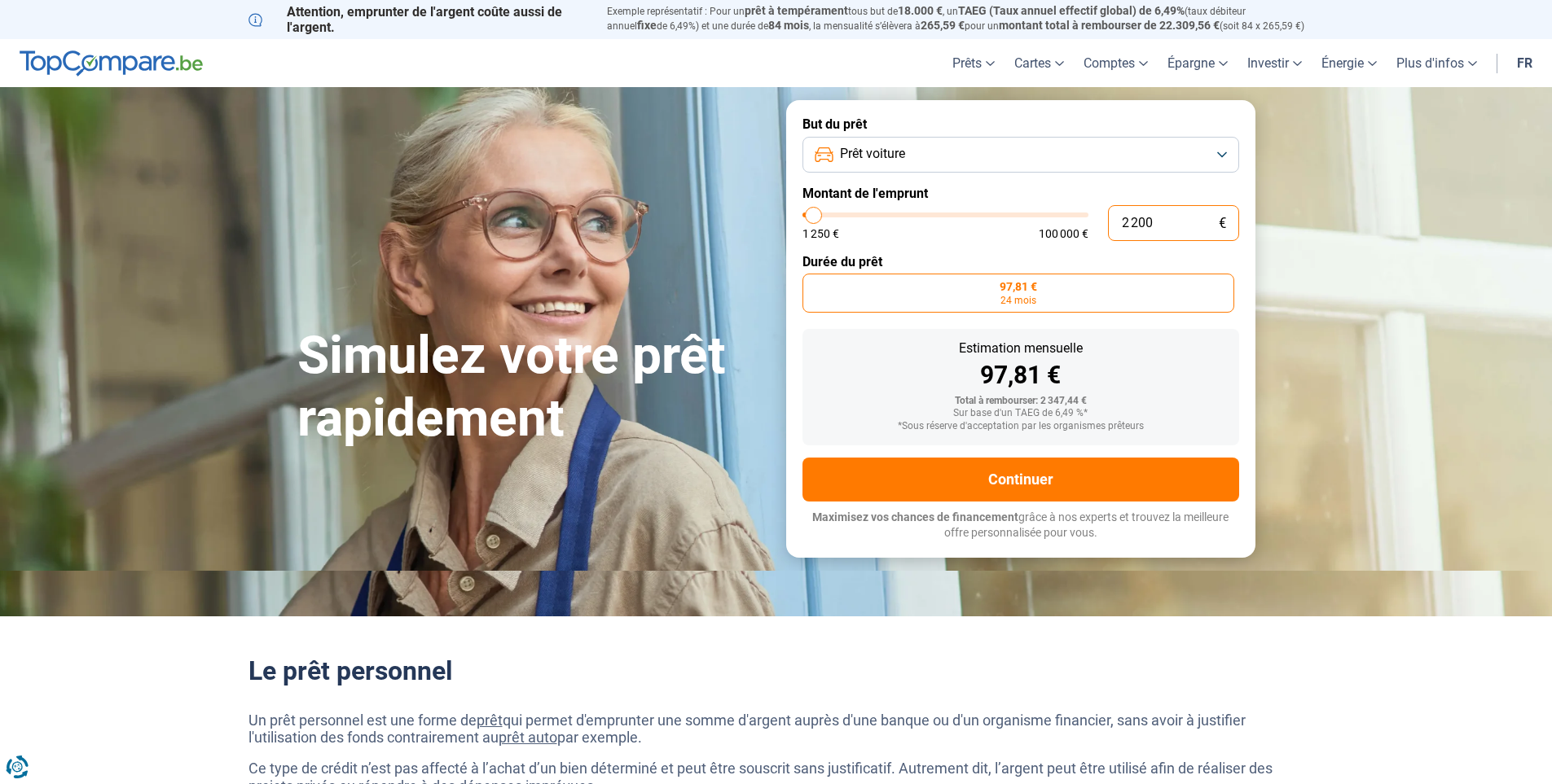
click at [1158, 220] on input "2 200" at bounding box center [1173, 223] width 131 height 36
type input "22 000"
type input "22000"
type input "22 000"
radio input "false"
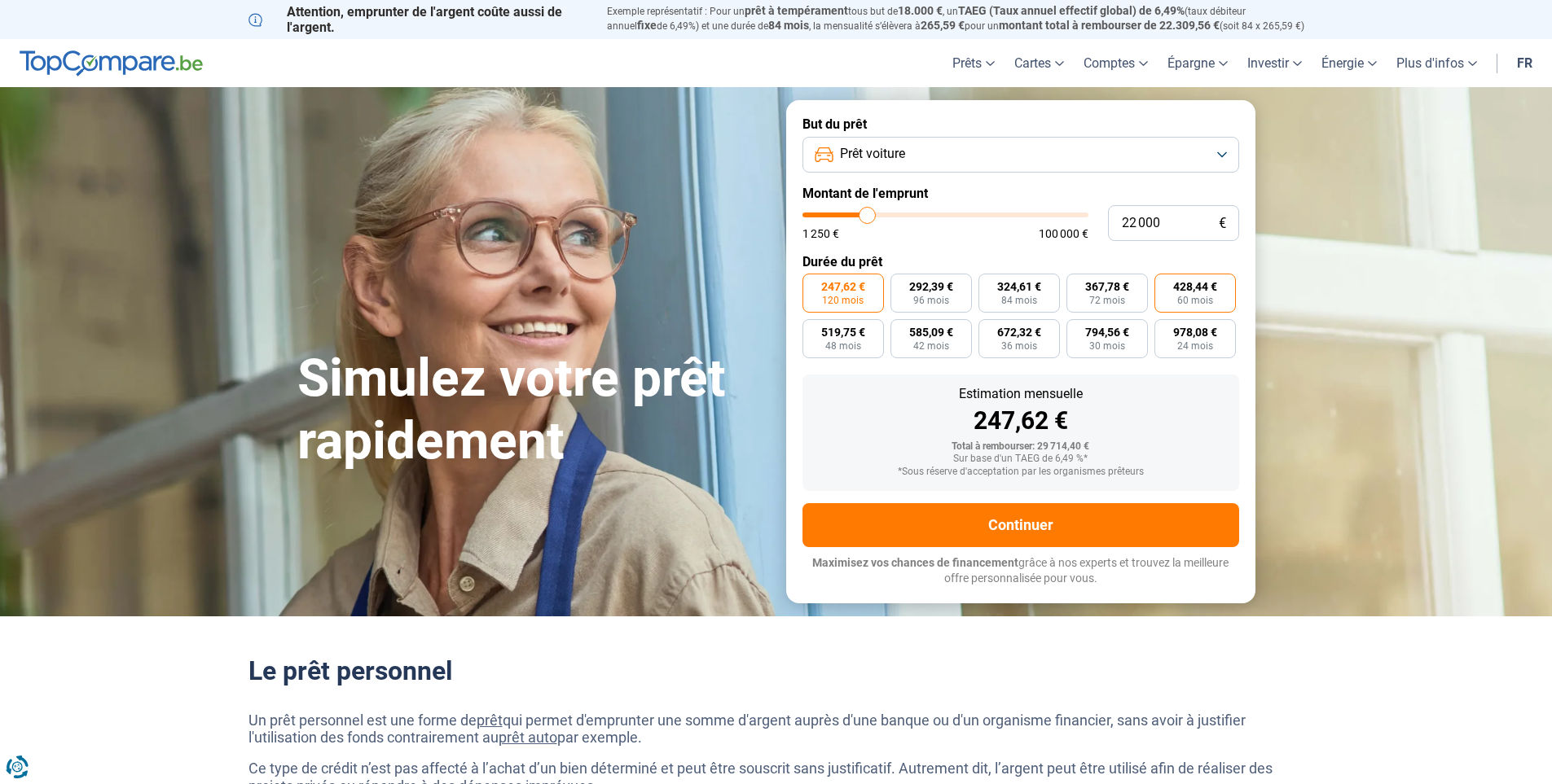
click at [1204, 304] on span "60 mois" at bounding box center [1194, 300] width 36 height 9
click at [1164, 284] on input "428,44 € 60 mois" at bounding box center [1159, 278] width 10 height 10
radio input "true"
click at [1133, 223] on input "22 000" at bounding box center [1173, 223] width 131 height 36
type input "23 000"
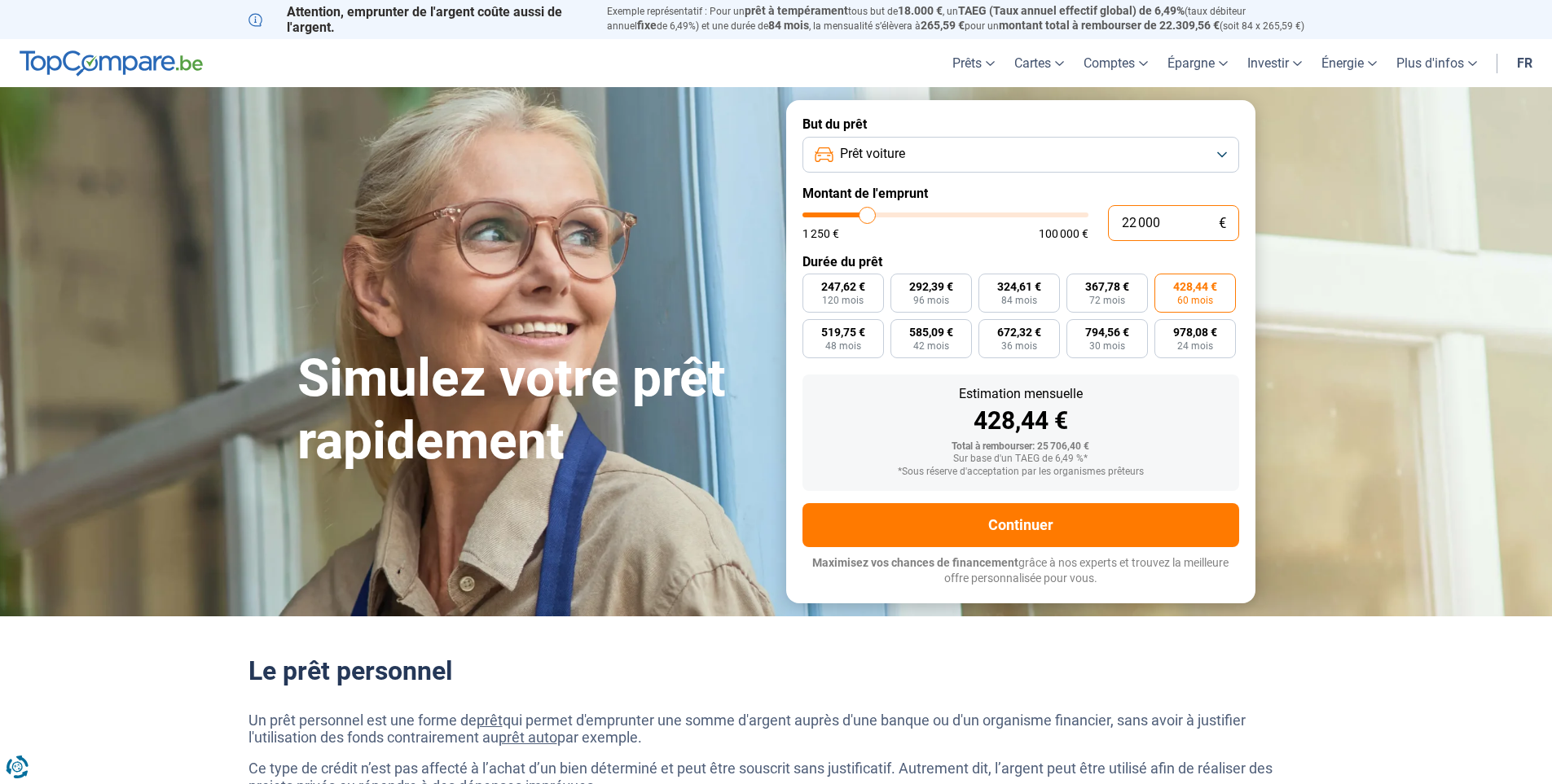
type input "23000"
type input "23 000"
radio input "true"
click at [1181, 305] on label "447,92 € 60 mois" at bounding box center [1194, 293] width 81 height 39
click at [1164, 284] on input "447,92 € 60 mois" at bounding box center [1159, 278] width 10 height 10
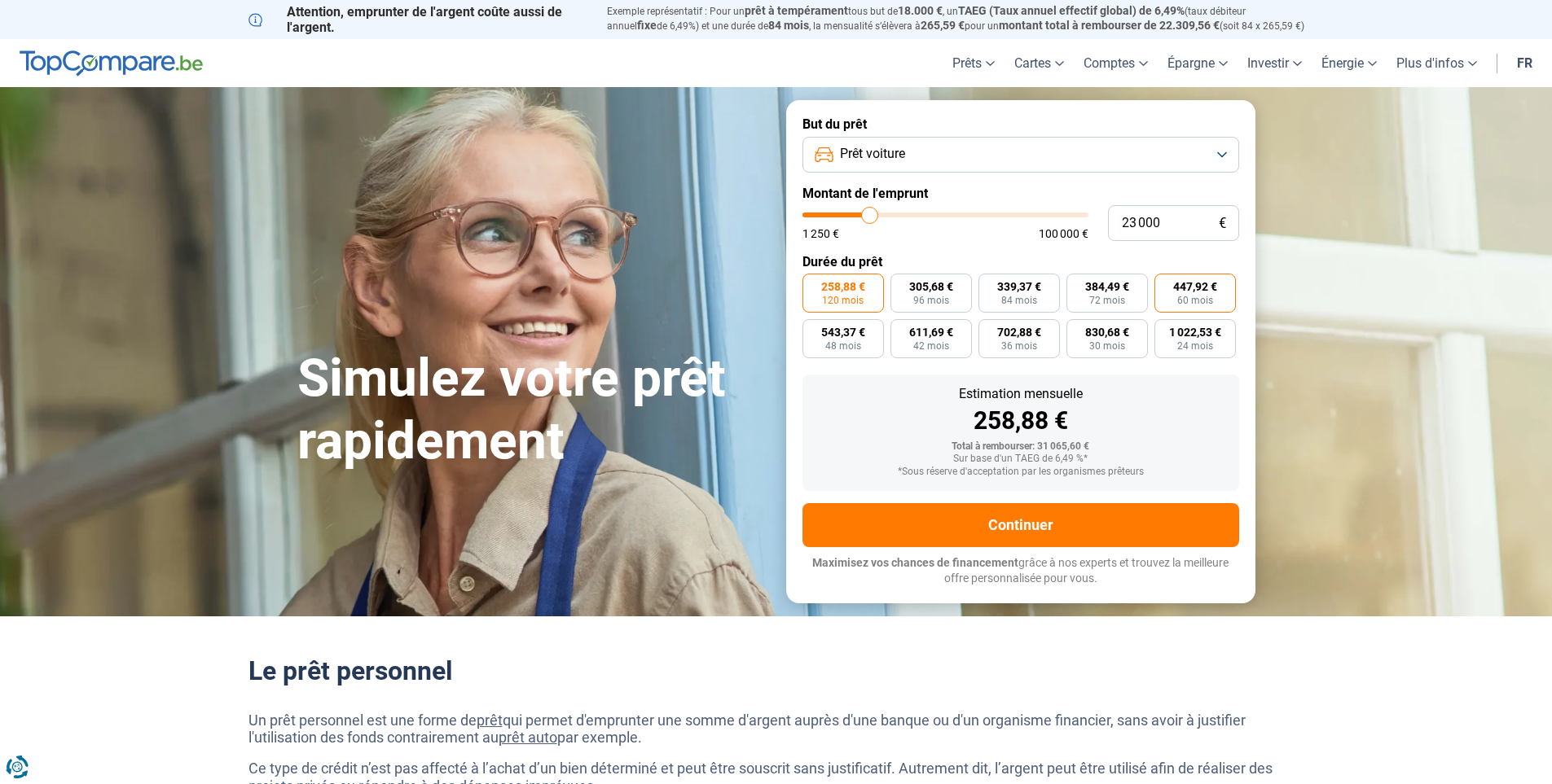
radio input "true"
